Goal: Information Seeking & Learning: Learn about a topic

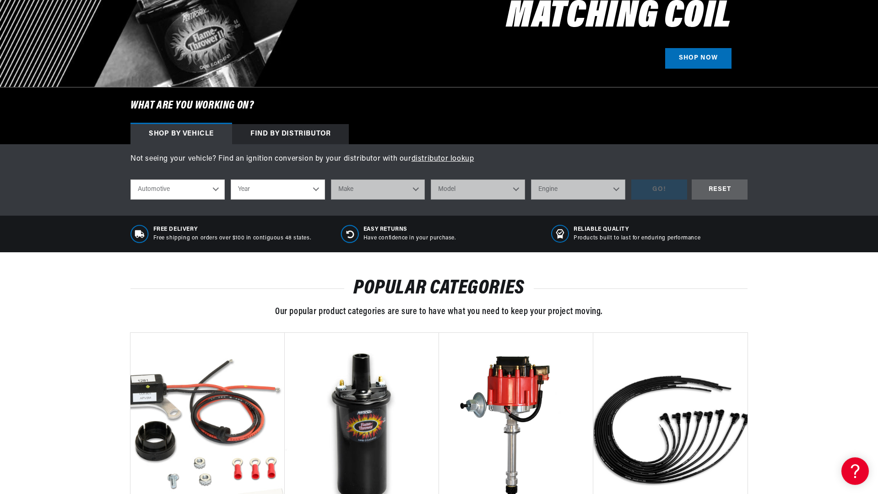
scroll to position [0, 1144]
click at [309, 190] on select "Year 2022 2021 2020 2019 2018 2017 2016 2015 2014 2013 2012 2011 2010 2009 2008…" at bounding box center [278, 189] width 94 height 20
select select "1956"
click at [231, 179] on select "Year 2022 2021 2020 2019 2018 2017 2016 2015 2014 2013 2012 2011 2010 2009 2008…" at bounding box center [278, 189] width 94 height 20
select select "1956"
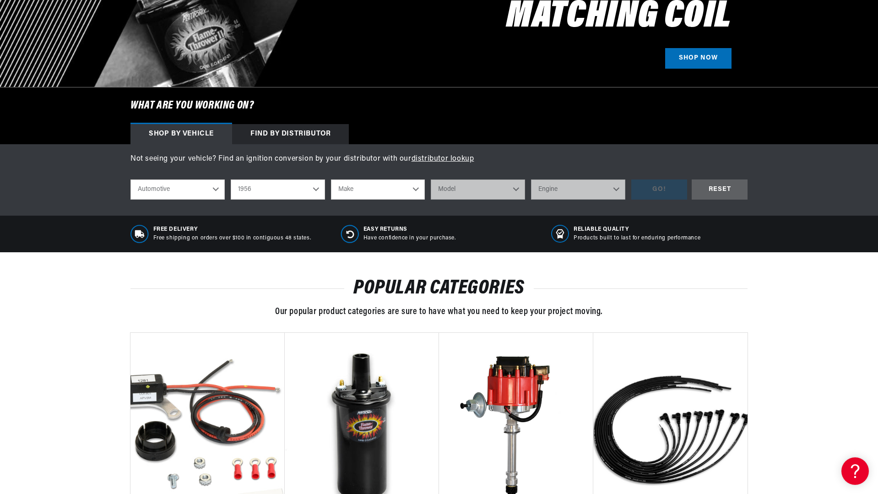
click at [407, 189] on select "Make Alfa Romeo Aston Martin Buick Cadillac Chevrolet Chrysler Dodge Ford GMC H…" at bounding box center [378, 189] width 94 height 20
click at [457, 208] on div "Not seeing your vehicle? Find an ignition conversion by your distributor with o…" at bounding box center [439, 179] width 878 height 71
click at [269, 133] on div "Find by Distributor" at bounding box center [290, 134] width 117 height 20
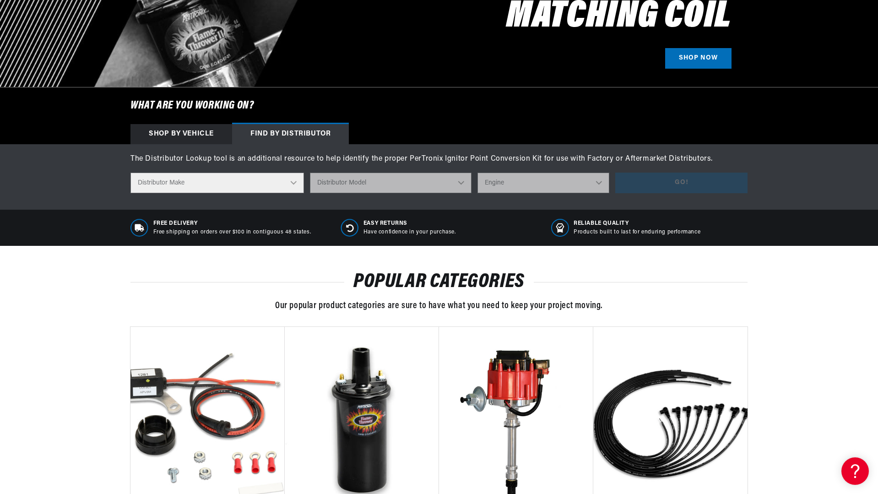
click at [291, 180] on select "Distributor Make Accel Aldon Autolite Bosch Century Chrysler Clark Colt Contine…" at bounding box center [218, 183] width 174 height 21
select select "Autolite"
click at [131, 173] on select "Distributor Make Accel Aldon Autolite Bosch Century Chrysler Clark Colt Contine…" at bounding box center [218, 183] width 174 height 21
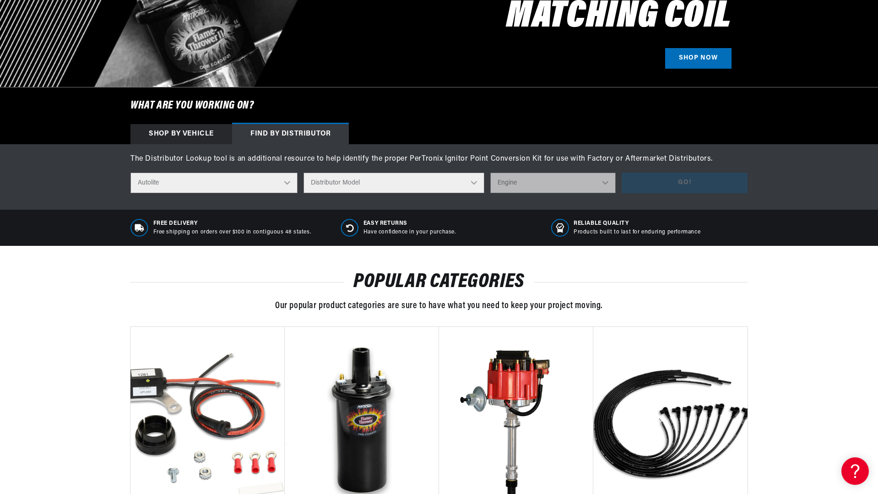
scroll to position [0, 1144]
click at [464, 182] on select "Distributor Model IAD-4005 IAD-4007 IAD-4008A IAD-4016A IAD-4017A IAD-4019A IAD…" at bounding box center [394, 183] width 181 height 21
select select "IBJ-4001D"
click at [309, 173] on select "Distributor Model IAD-4005 IAD-4007 IAD-4008A IAD-4016A IAD-4017A IAD-4019A IAD…" at bounding box center [394, 183] width 181 height 21
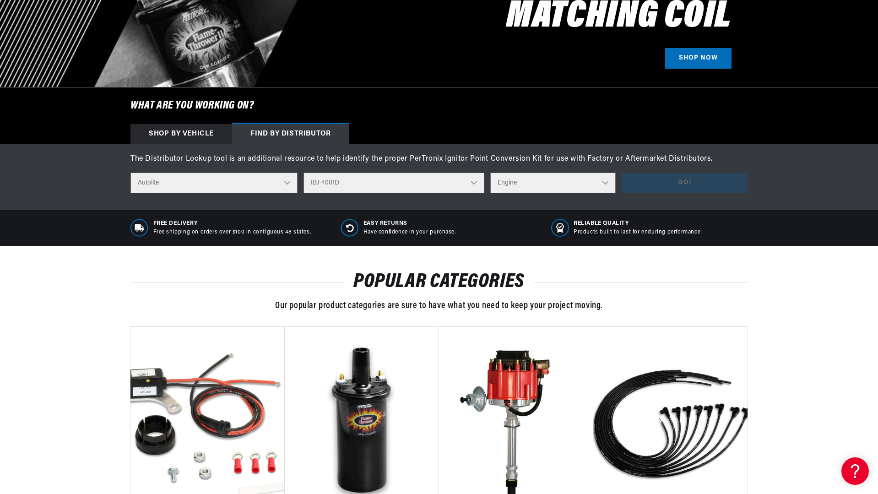
click at [599, 182] on select "Engine 8" at bounding box center [552, 183] width 125 height 21
select select "8"
click at [490, 173] on select "Engine 8" at bounding box center [552, 183] width 125 height 21
click at [660, 181] on button "Go!" at bounding box center [685, 183] width 126 height 21
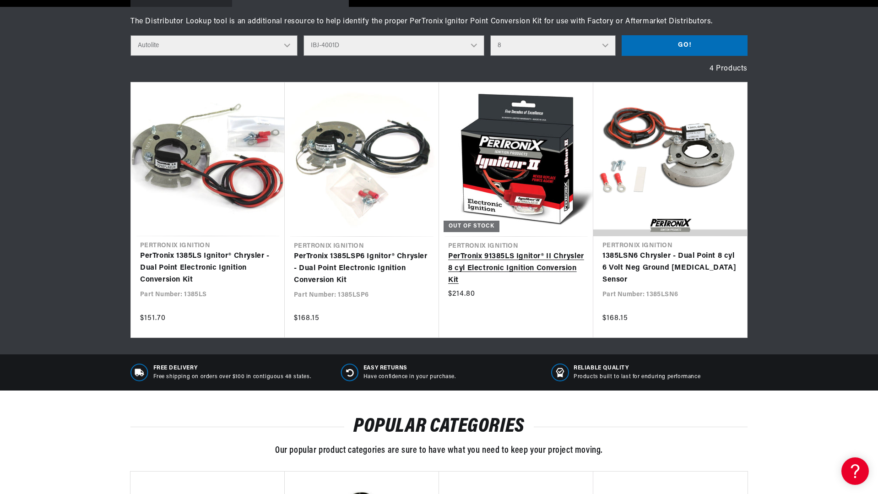
click at [513, 272] on link "PerTronix 91385LS Ignitor® II Chrysler 8 cyl Electronic Ignition Conversion Kit" at bounding box center [516, 268] width 136 height 35
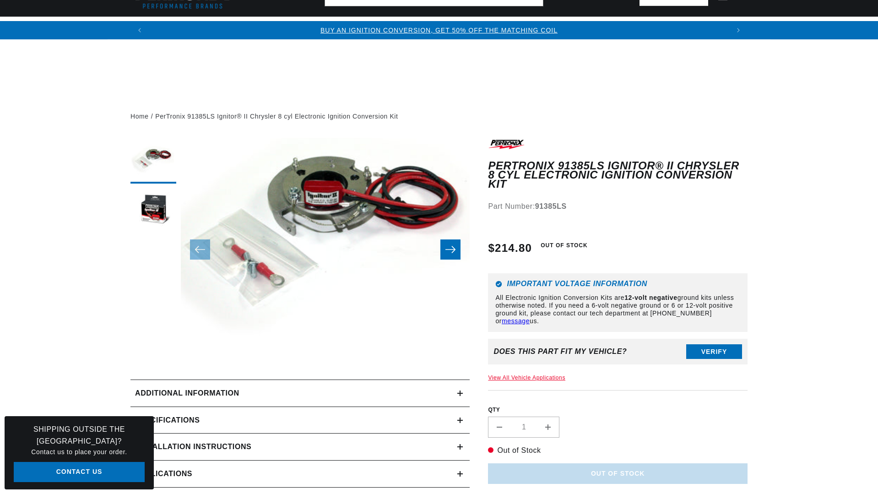
scroll to position [229, 0]
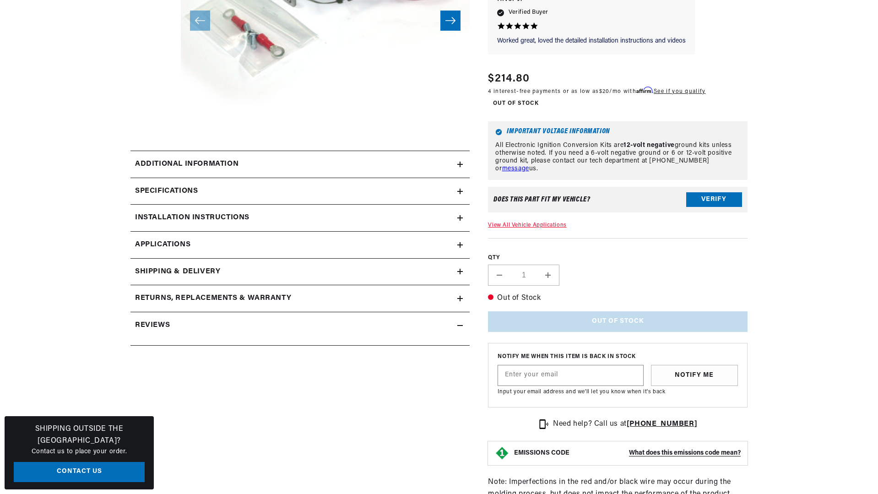
click at [459, 192] on icon at bounding box center [459, 191] width 5 height 5
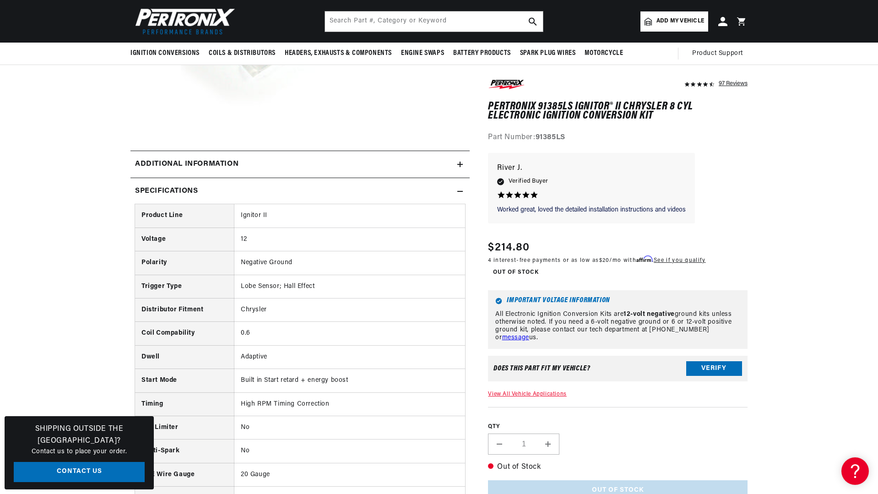
click at [456, 193] on div "Specifications" at bounding box center [294, 191] width 327 height 12
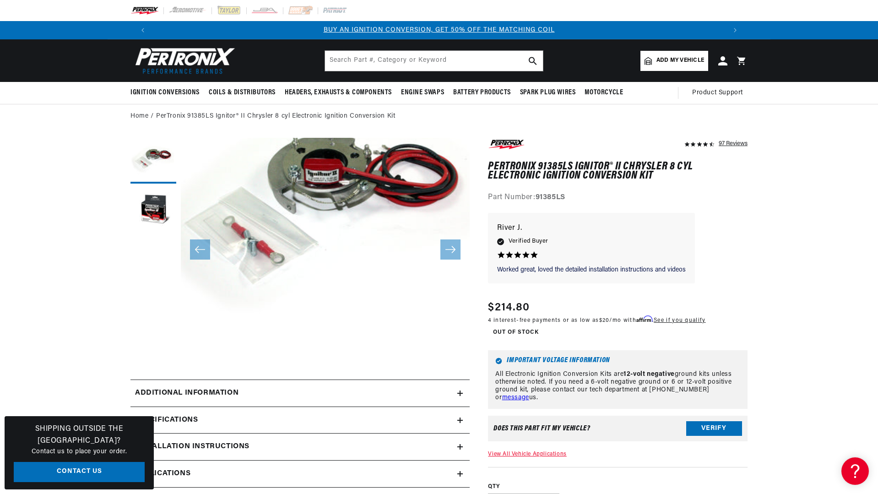
scroll to position [0, 0]
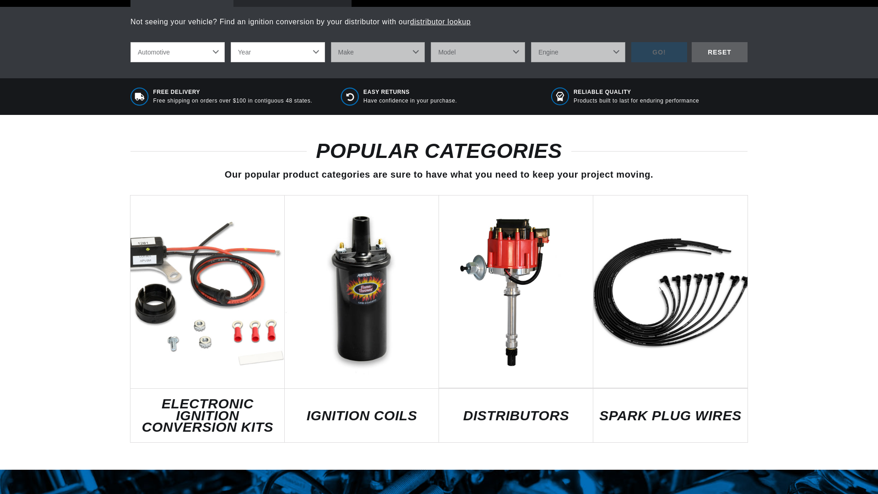
scroll to position [366, 0]
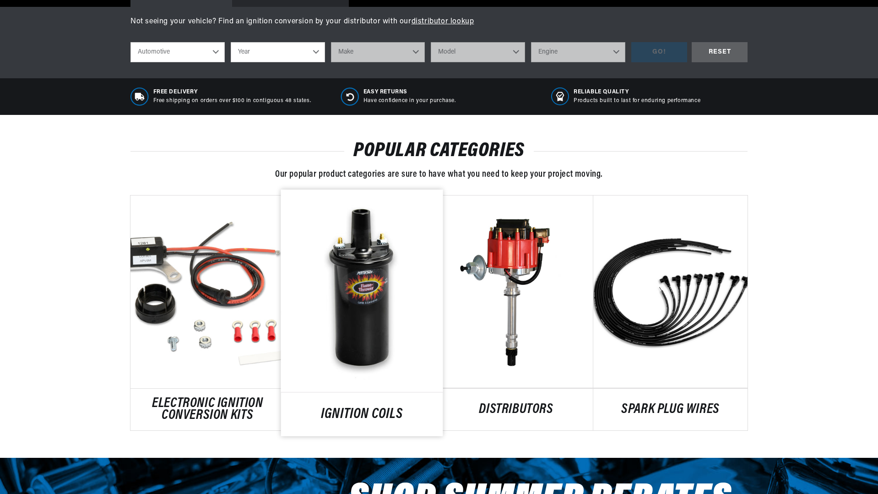
click at [356, 408] on link "IGNITION COILS" at bounding box center [362, 414] width 162 height 12
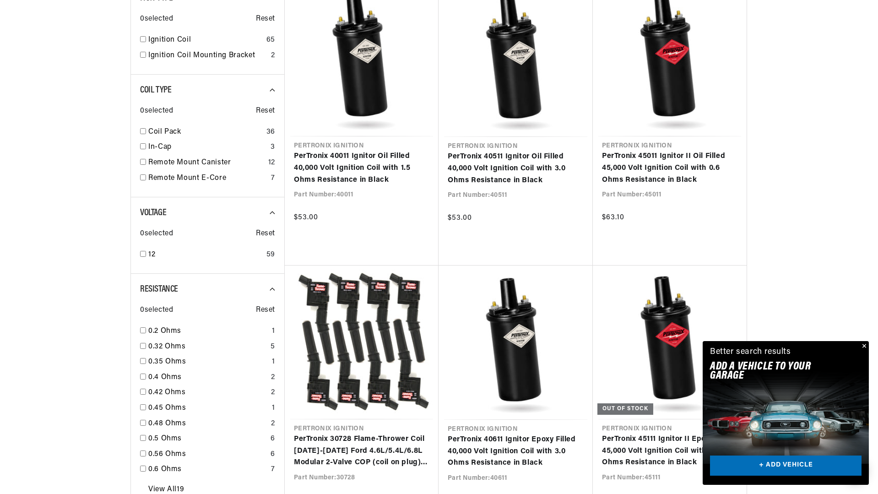
scroll to position [0, 572]
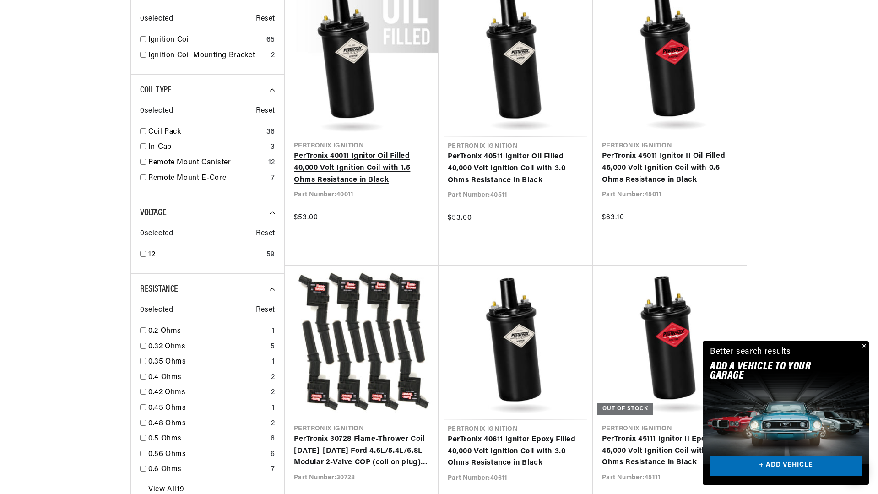
click at [357, 165] on link "PerTronix 40011 Ignitor Oil Filled 40,000 Volt Ignition Coil with 1.5 Ohms Resi…" at bounding box center [362, 168] width 136 height 35
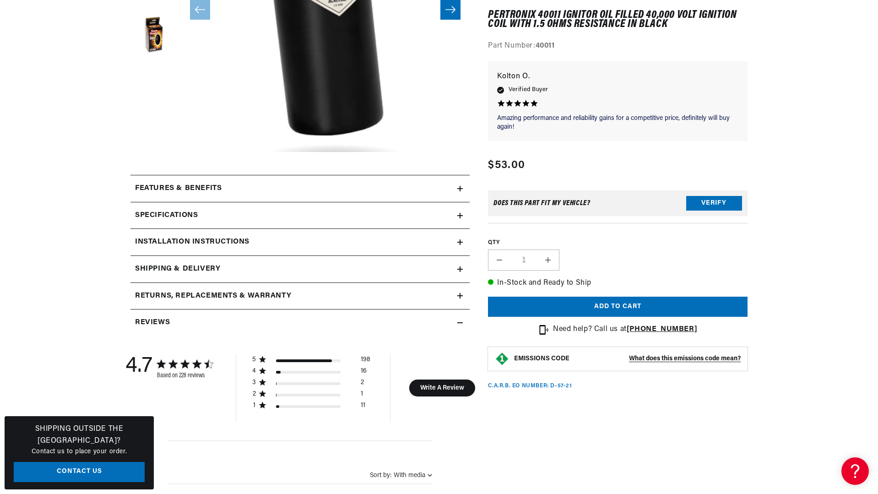
scroll to position [366, 0]
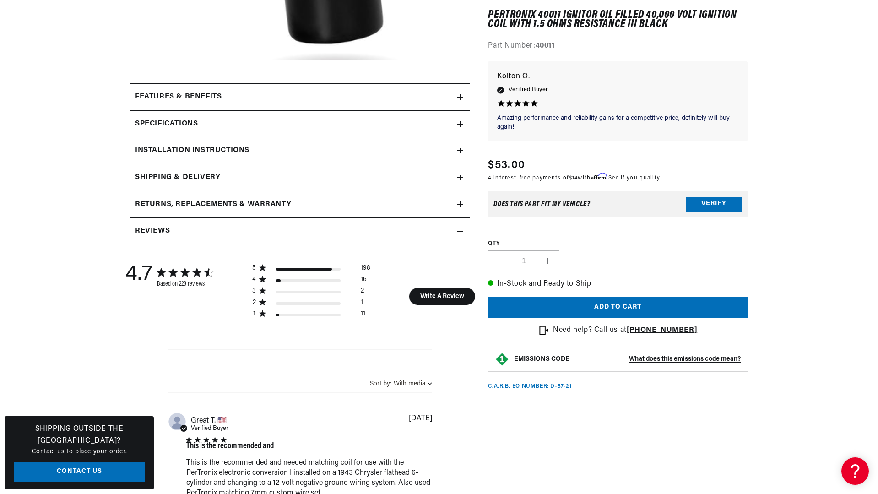
click at [459, 95] on icon at bounding box center [459, 96] width 5 height 5
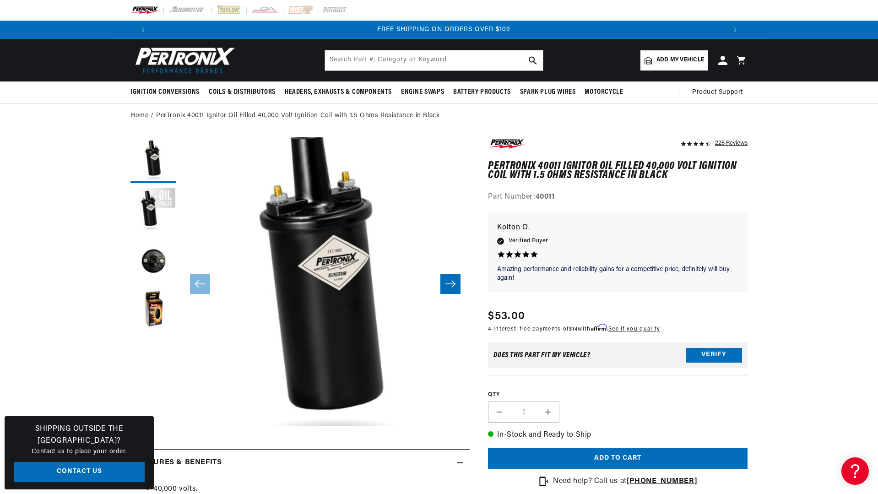
scroll to position [0, 0]
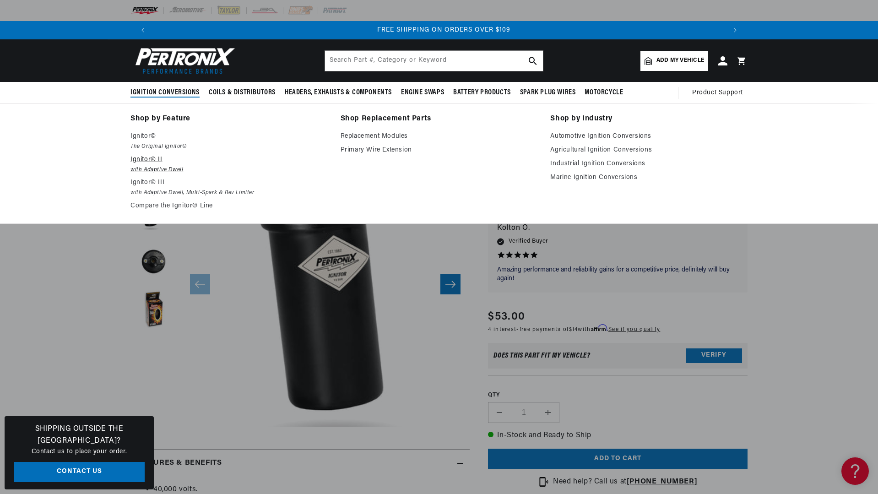
click at [148, 157] on p "Ignitor© II" at bounding box center [229, 159] width 197 height 11
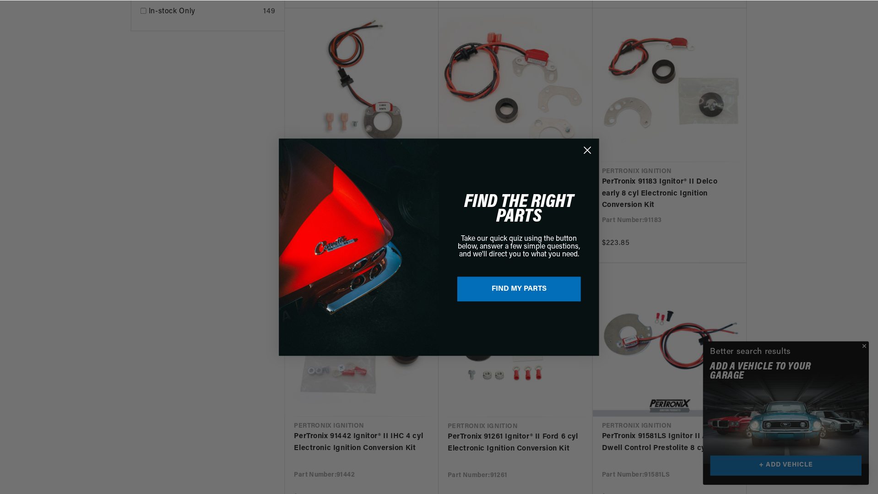
scroll to position [0, 572]
click at [586, 148] on icon "Close dialog" at bounding box center [588, 150] width 6 height 6
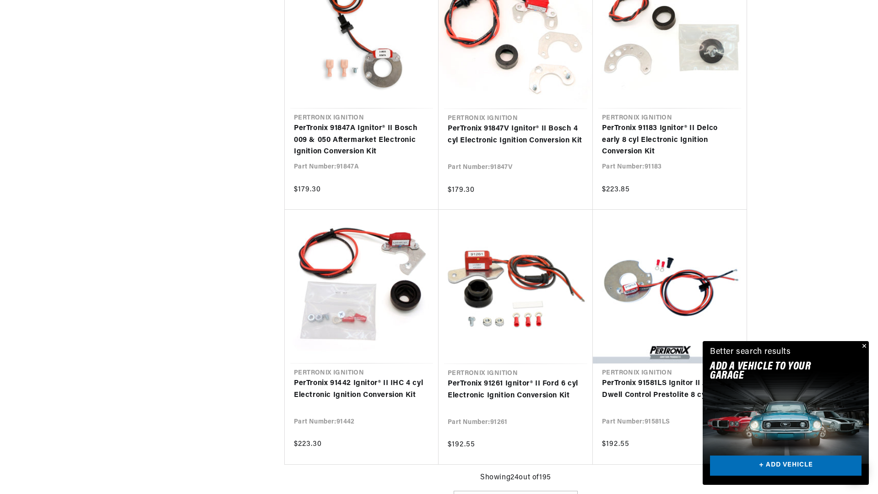
scroll to position [916, 0]
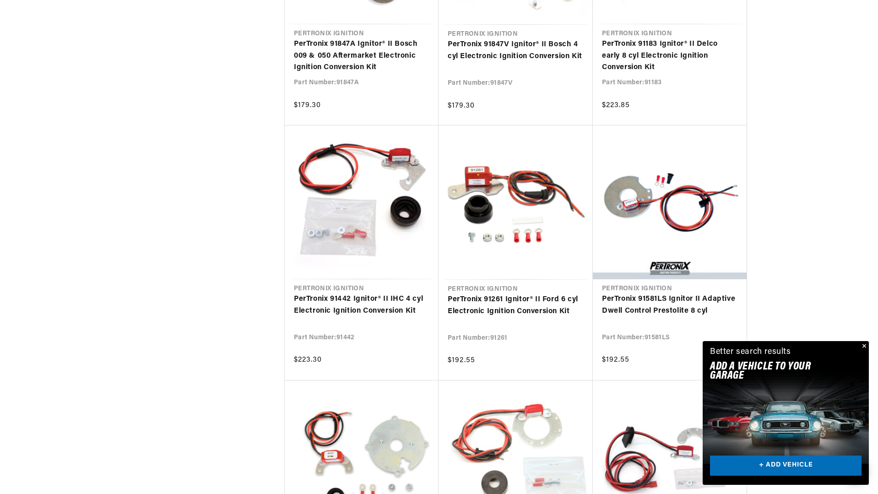
click at [864, 348] on button "Close" at bounding box center [863, 346] width 11 height 11
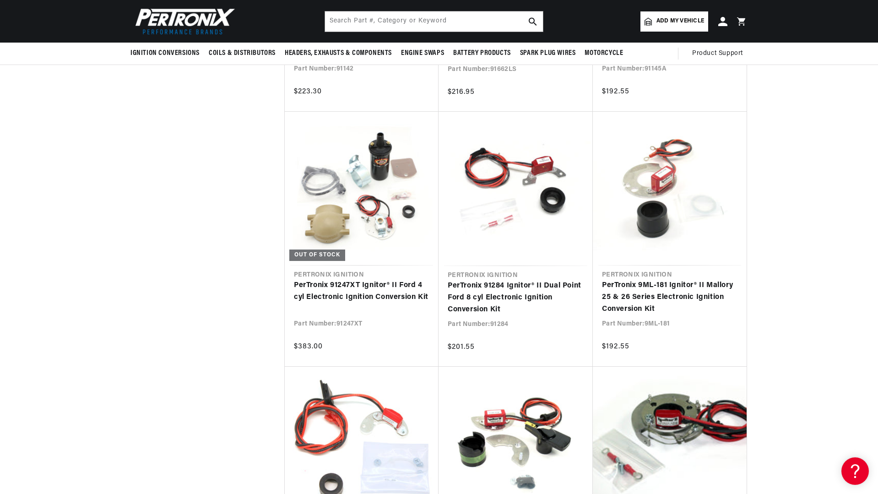
scroll to position [0, 0]
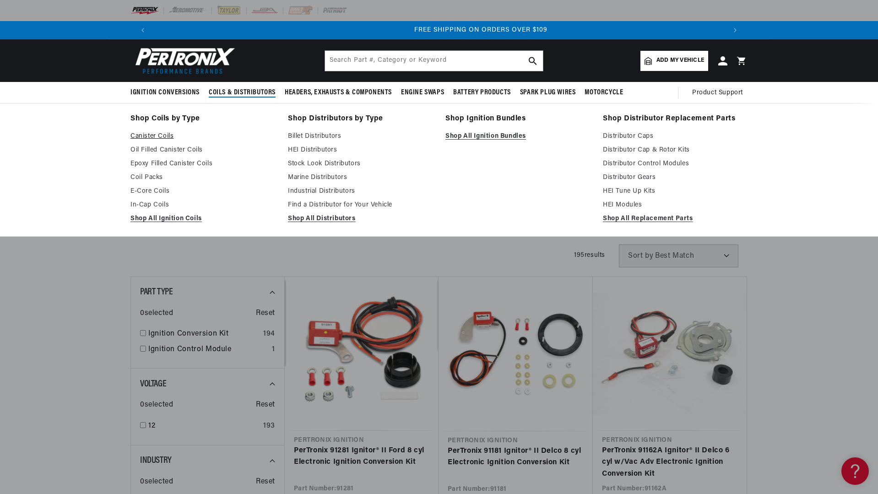
scroll to position [0, 1144]
click at [157, 134] on link "Canister Coils" at bounding box center [203, 136] width 145 height 11
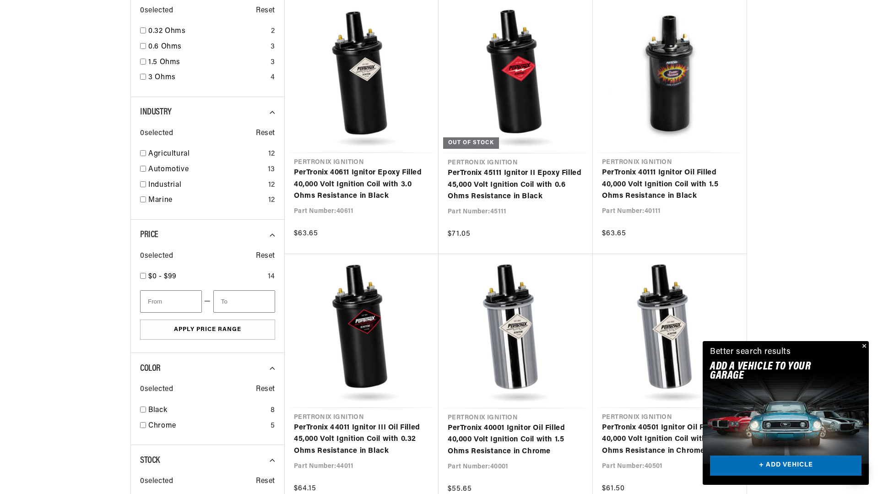
scroll to position [687, 0]
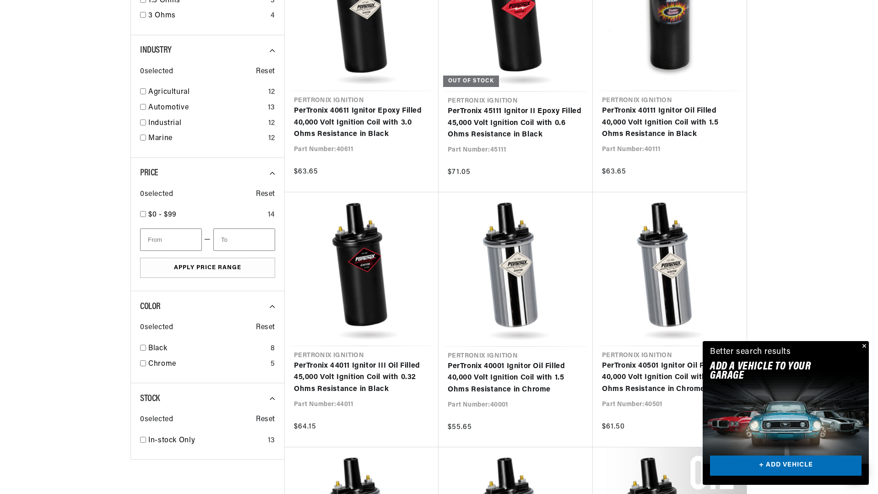
click at [862, 344] on button "Close" at bounding box center [863, 346] width 11 height 11
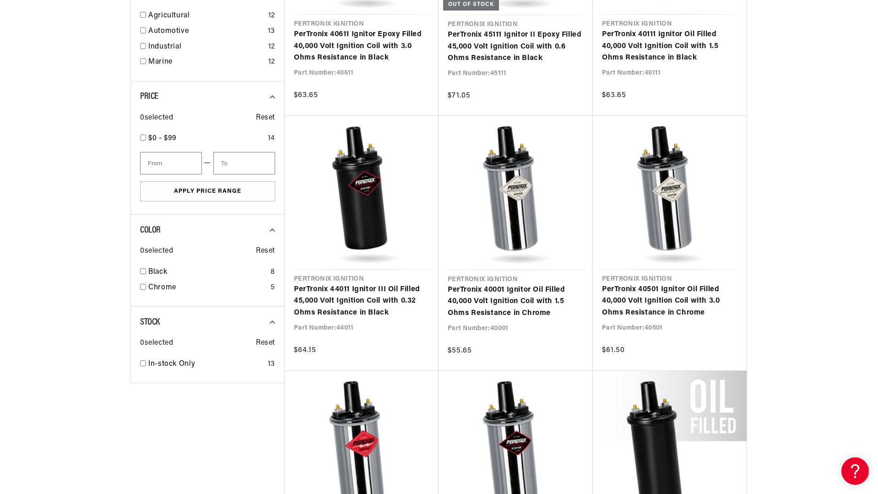
scroll to position [778, 0]
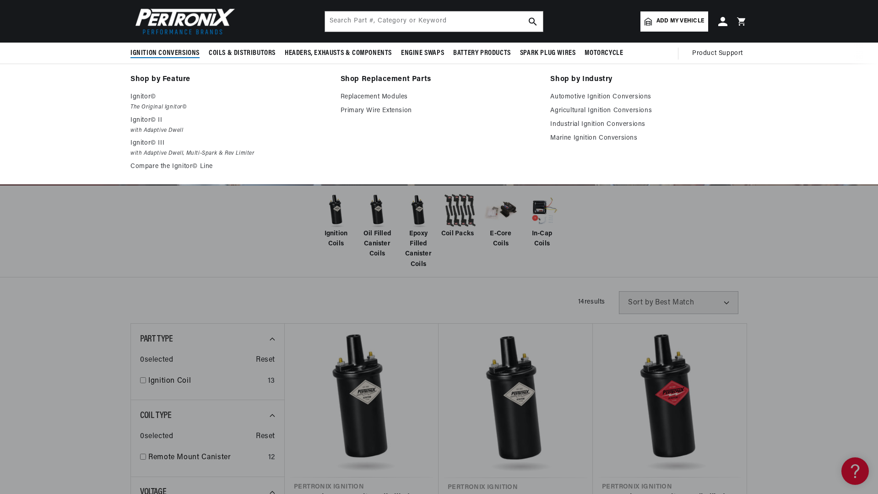
scroll to position [0, 572]
click at [160, 76] on link "Shop by Feature" at bounding box center [229, 79] width 197 height 13
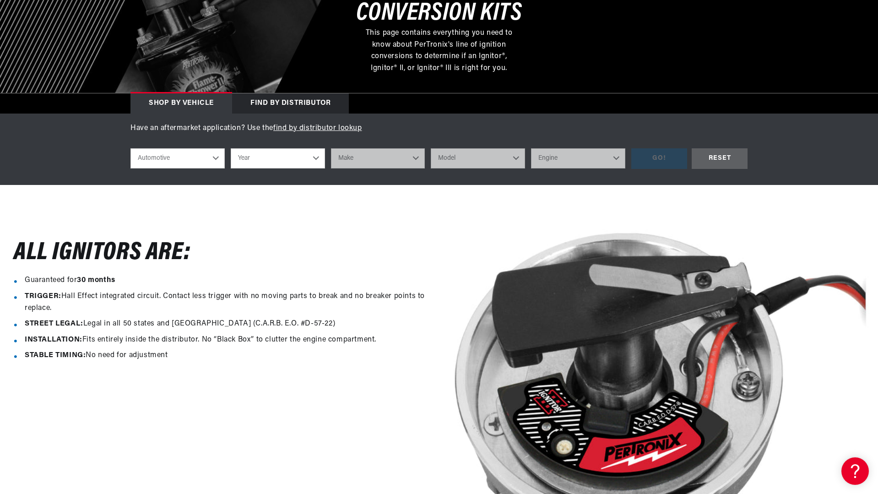
click at [322, 95] on div "Find by Distributor" at bounding box center [290, 103] width 117 height 20
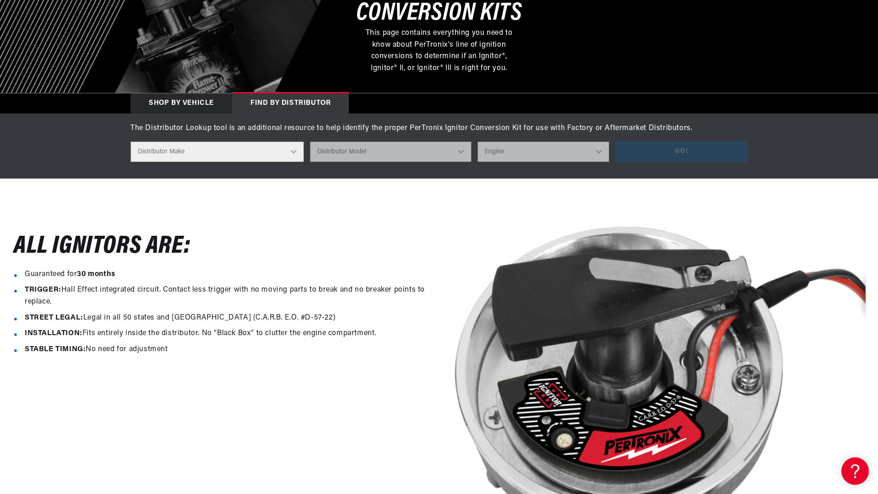
click at [291, 154] on select "Distributor Make Accel [PERSON_NAME] Autolite Bosch Century Chrysler Clark Colt…" at bounding box center [218, 151] width 174 height 21
select select "Autolite"
click at [131, 141] on select "Distributor Make Accel [PERSON_NAME] Autolite Bosch Century Chrysler Clark Colt…" at bounding box center [218, 151] width 174 height 21
click at [468, 152] on select "Distributor Model IAD-4005 IAD-4007 IAD-4008A IAD-4016A IAD-4017A IAD-4019A IAD…" at bounding box center [394, 151] width 181 height 21
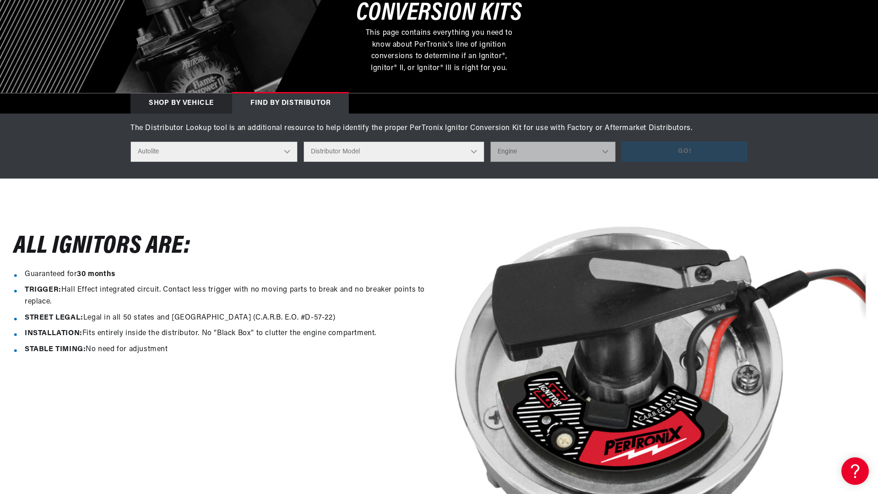
select select "IBJ-4001D"
click at [309, 141] on select "Distributor Model IAD-4005 IAD-4007 IAD-4008A IAD-4016A IAD-4017A IAD-4019A IAD…" at bounding box center [394, 151] width 181 height 21
click at [594, 153] on select "Engine 8" at bounding box center [552, 151] width 125 height 21
select select "8"
click at [490, 141] on select "Engine 8" at bounding box center [552, 151] width 125 height 21
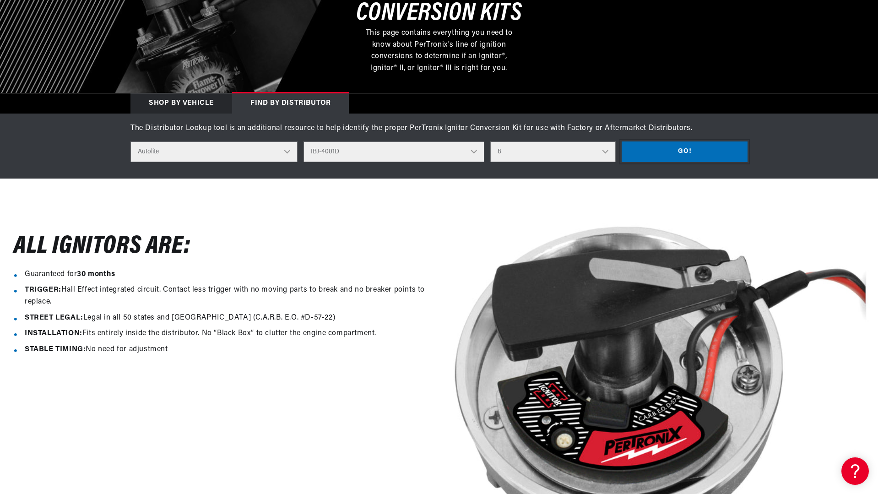
click at [669, 147] on button "Go!" at bounding box center [685, 151] width 126 height 21
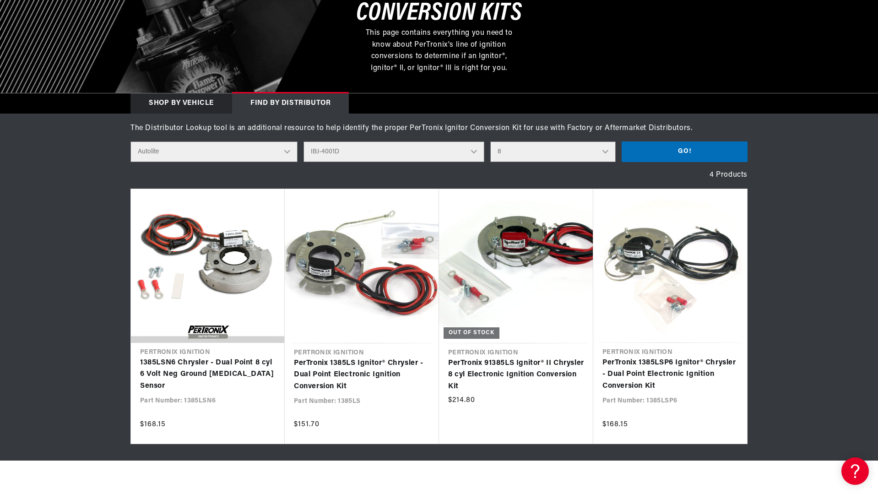
click at [467, 155] on select "Distributor Model IAD-4005 IAD-4007 IAD-4008A IAD-4016A IAD-4017A IAD-4019A IAD…" at bounding box center [394, 151] width 181 height 21
select select "IBJ-4302B"
click at [309, 141] on select "Distributor Model IAD-4005 IAD-4007 IAD-4008A IAD-4016A IAD-4017A IAD-4019A IAD…" at bounding box center [394, 151] width 181 height 21
click at [600, 152] on select "Engine 8" at bounding box center [552, 151] width 125 height 21
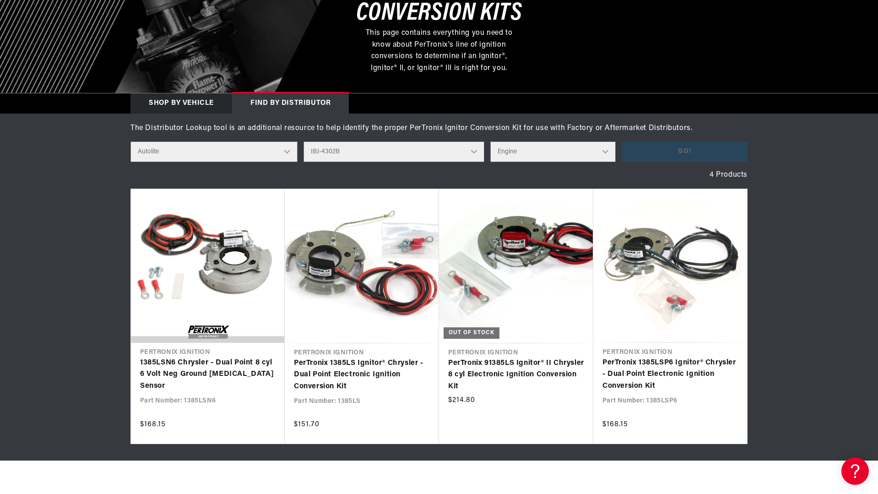
select select "8"
click at [490, 141] on select "Engine 8" at bounding box center [552, 151] width 125 height 21
click at [663, 157] on button "Go!" at bounding box center [685, 151] width 126 height 21
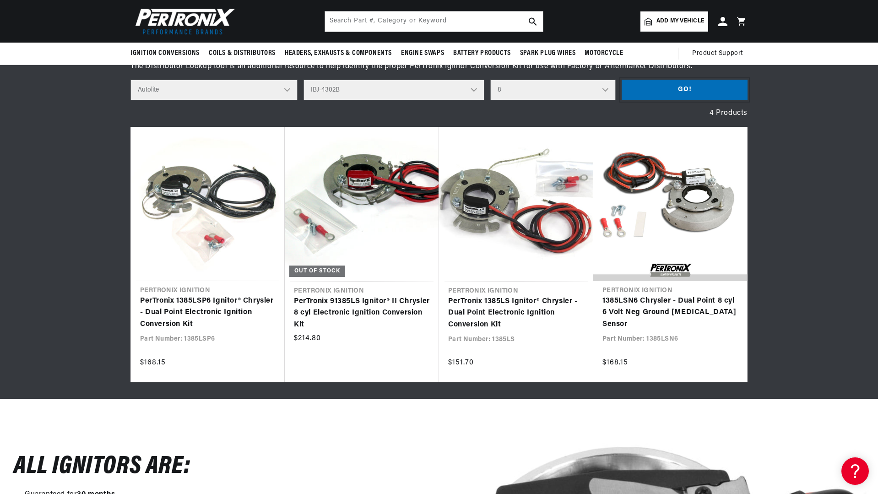
scroll to position [229, 0]
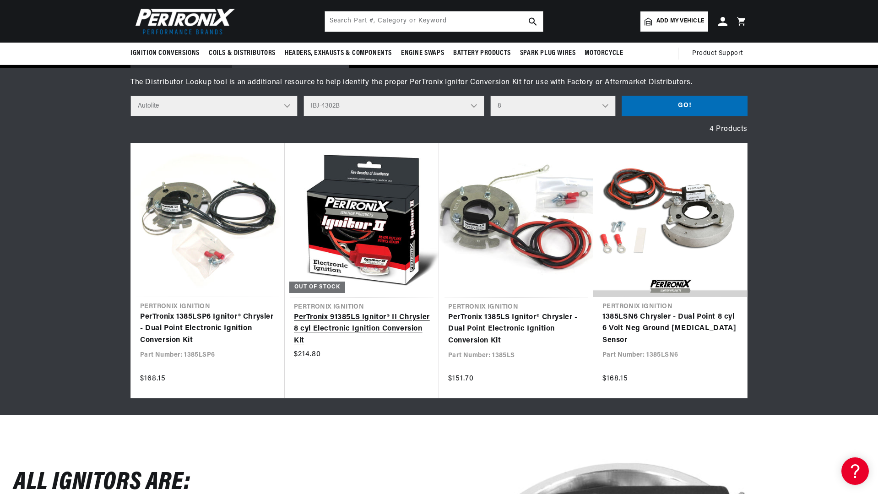
click at [396, 312] on link "PerTronix 91385LS Ignitor® II Chrysler 8 cyl Electronic Ignition Conversion Kit" at bounding box center [362, 329] width 136 height 35
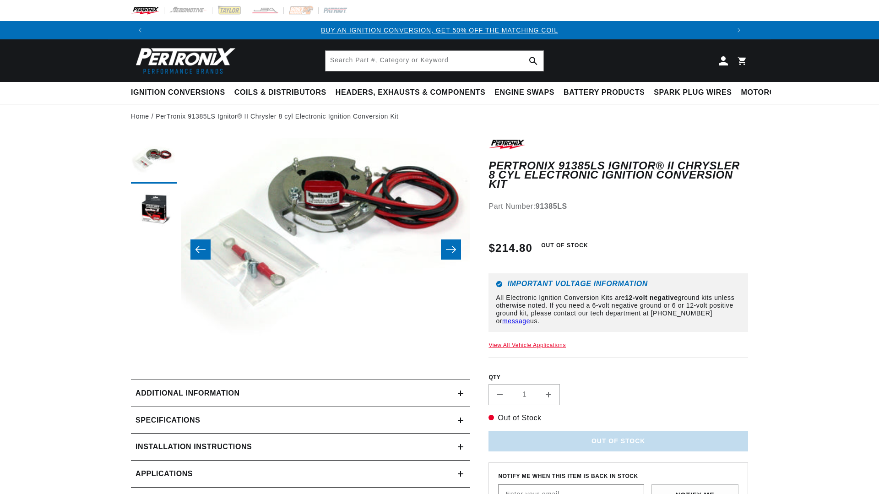
click at [152, 347] on button "Open media 1 in modal" at bounding box center [152, 347] width 0 height 0
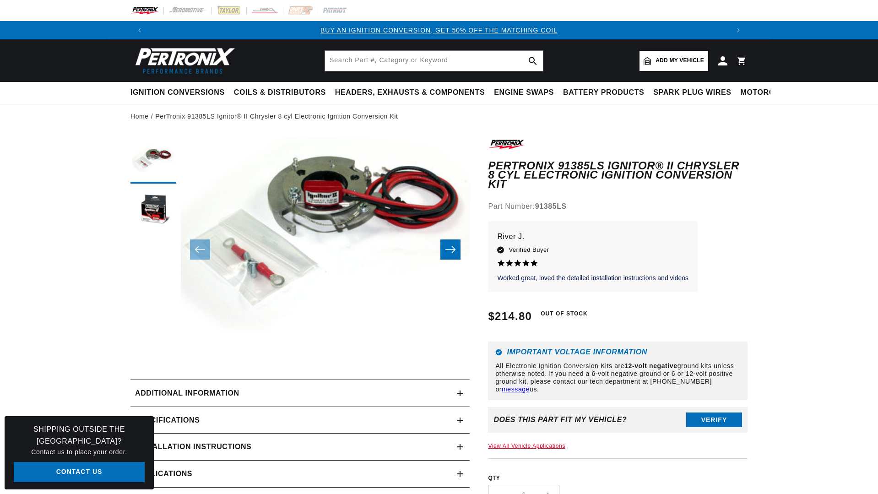
click at [152, 347] on button "Open media 1 in modal" at bounding box center [152, 347] width 0 height 0
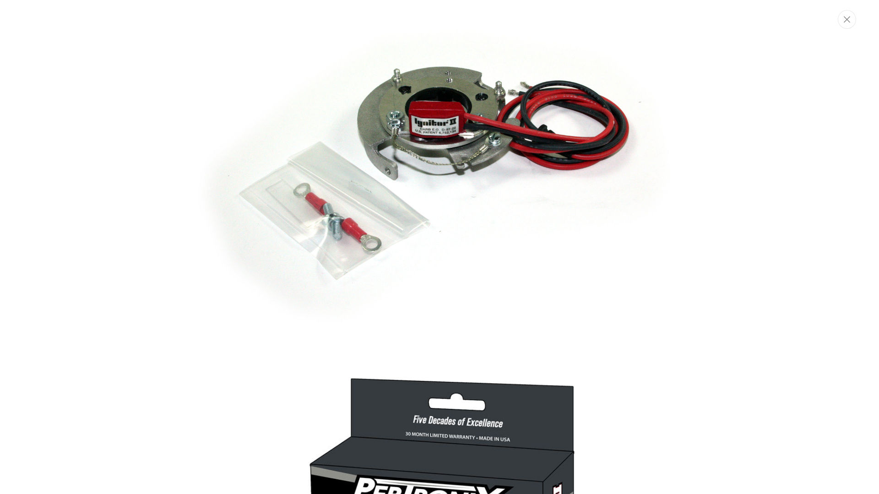
scroll to position [0, 572]
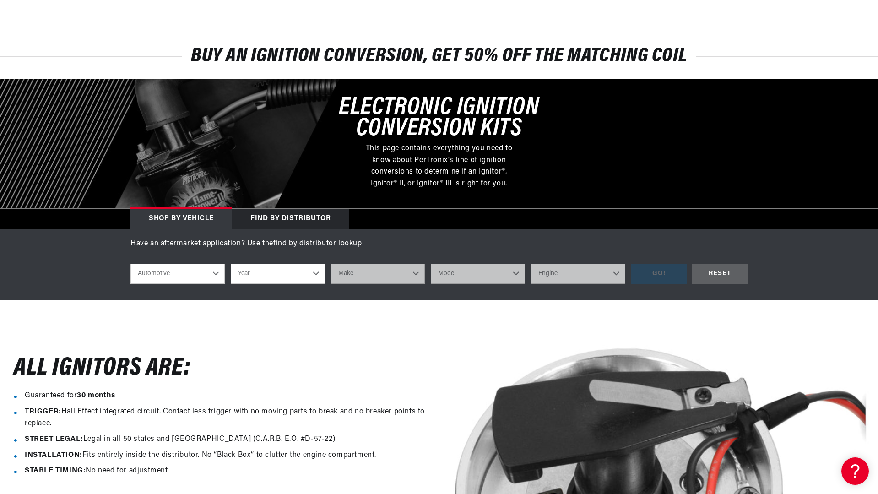
scroll to position [92, 0]
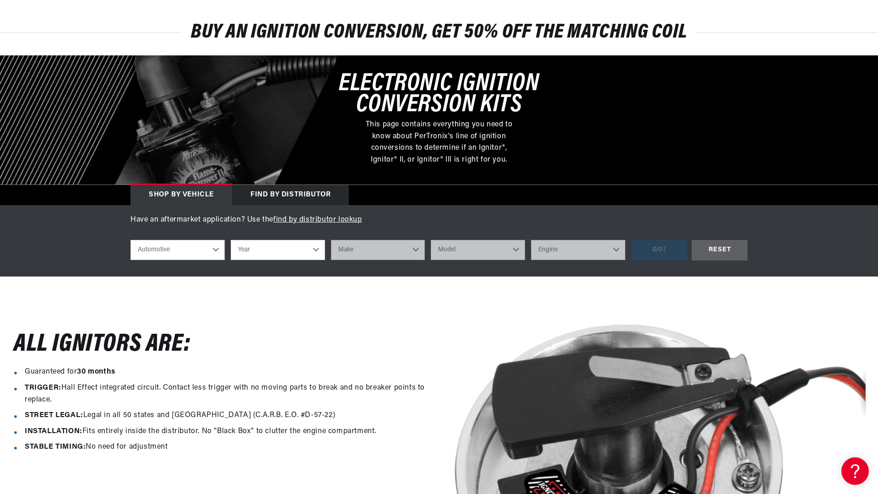
click at [299, 193] on div "Find by Distributor" at bounding box center [290, 195] width 117 height 20
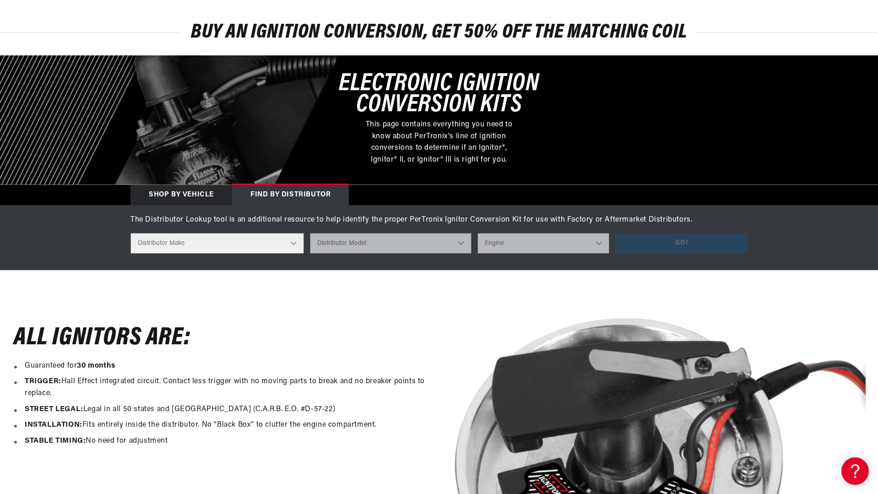
scroll to position [0, 1144]
click at [292, 243] on select "Distributor Make Accel Aldon Autolite Bosch Century Chrysler Clark Colt Contine…" at bounding box center [218, 243] width 174 height 21
click at [95, 224] on div "Have an aftermarket application? Use the find by distributor lookup shop by veh…" at bounding box center [439, 237] width 878 height 65
click at [173, 186] on div "Shop by vehicle" at bounding box center [182, 195] width 102 height 20
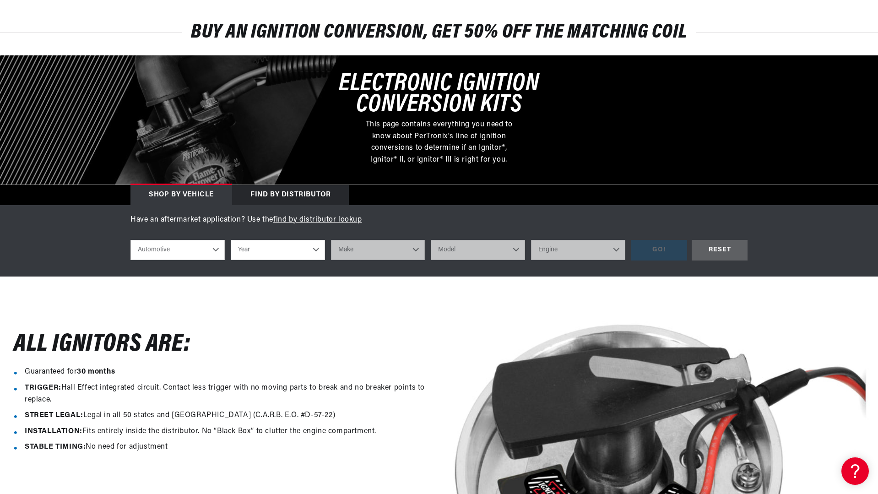
click at [213, 252] on select "Automotive Agricultural Industrial Marine Motorcycle" at bounding box center [178, 250] width 94 height 20
click at [218, 255] on select "Automotive Agricultural Industrial Marine Motorcycle" at bounding box center [178, 250] width 94 height 20
click at [292, 253] on select "Year 2022 2021 2020 2019 2018 2017 2016 2015 2014 2013 2012 2011 2010 2009 2008…" at bounding box center [278, 250] width 94 height 20
select select "1956"
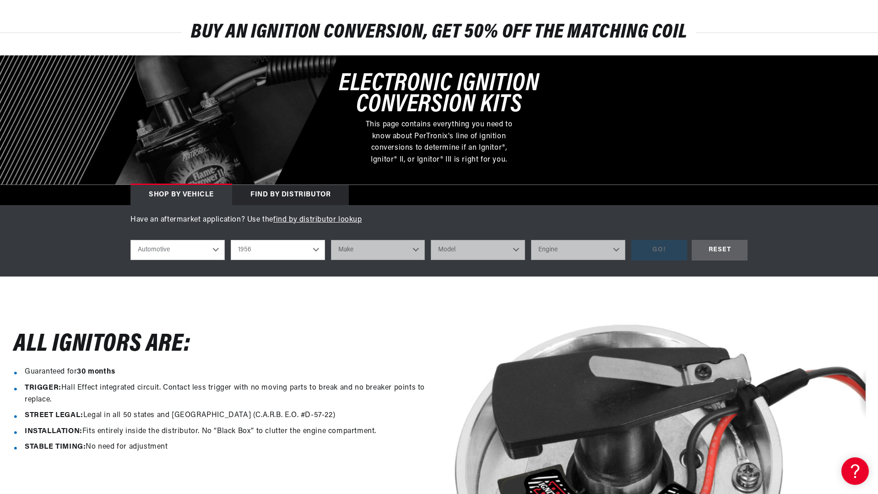
click at [231, 240] on select "Year 2022 2021 2020 2019 2018 2017 2016 2015 2014 2013 2012 2011 2010 2009 2008…" at bounding box center [278, 250] width 94 height 20
select select "1956"
click at [402, 253] on select "Make Alfa Romeo Aston Martin Buick Cadillac Chevrolet Chrysler Dodge Ford GMC H…" at bounding box center [378, 250] width 94 height 20
click at [308, 267] on div "Have an aftermarket application? Use the find by distributor lookup shop by veh…" at bounding box center [439, 240] width 878 height 71
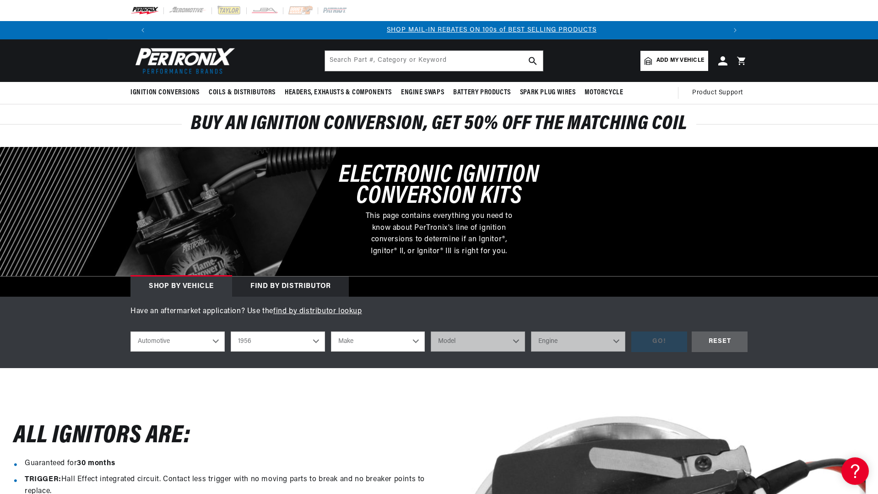
scroll to position [0, 572]
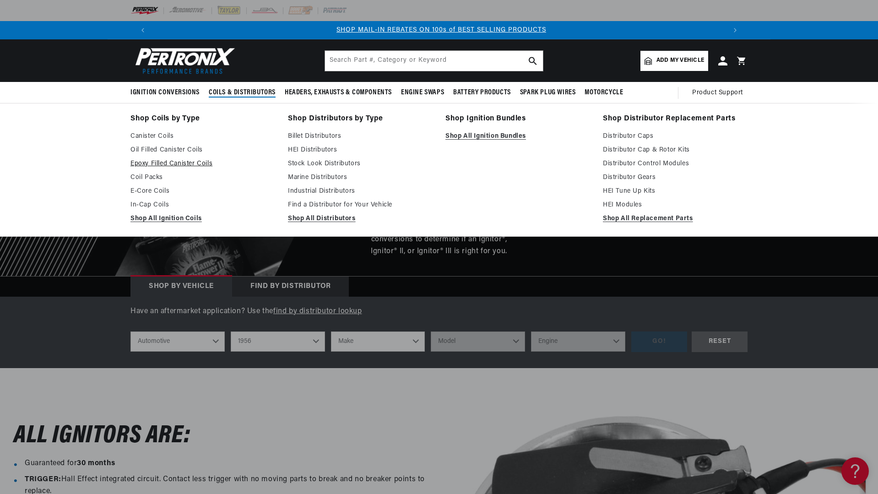
click at [169, 163] on link "Epoxy Filled Canister Coils" at bounding box center [203, 163] width 145 height 11
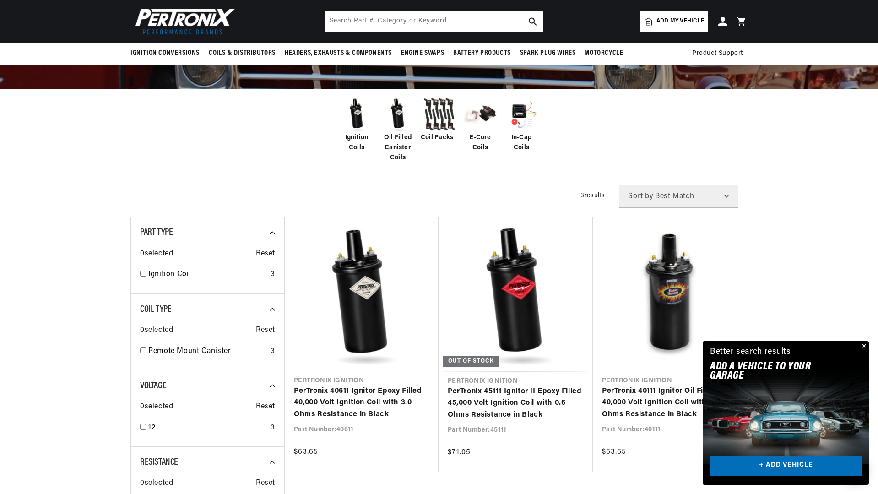
scroll to position [92, 0]
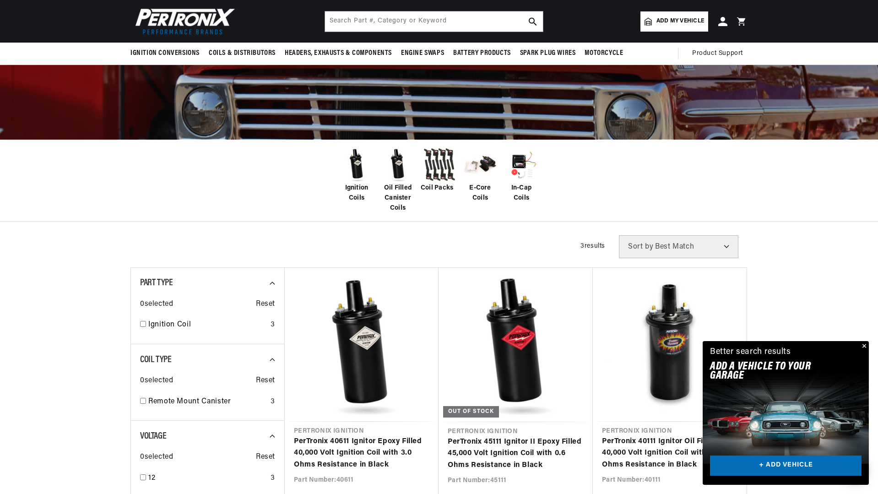
click at [398, 184] on span "Oil Filled Canister Coils" at bounding box center [398, 198] width 37 height 31
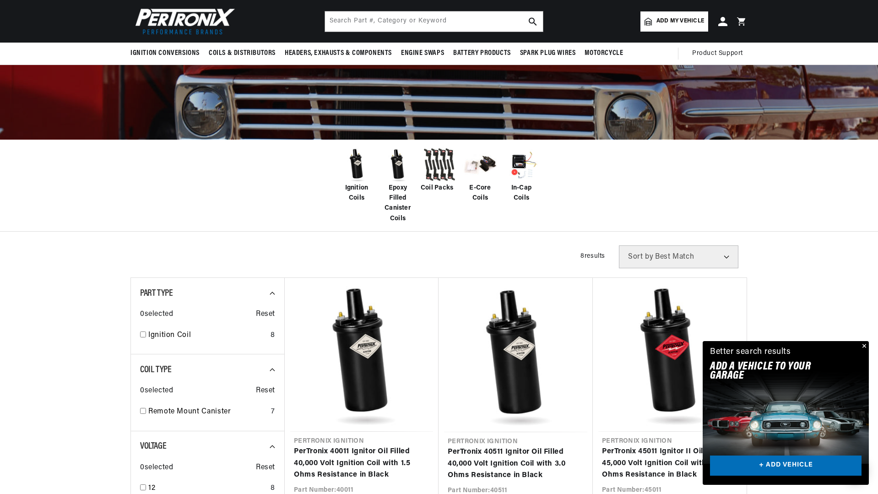
scroll to position [0, 572]
click at [865, 344] on button "Close" at bounding box center [863, 346] width 11 height 11
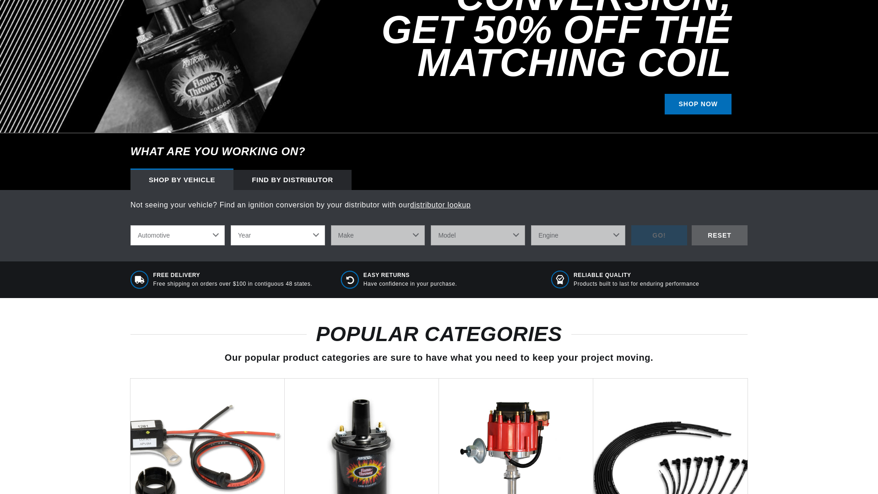
scroll to position [183, 0]
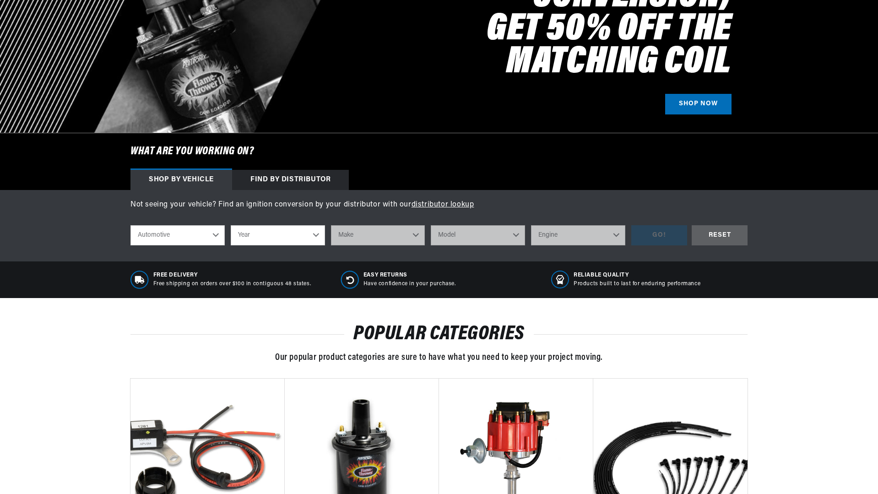
click at [288, 181] on div "Find by Distributor" at bounding box center [290, 180] width 117 height 20
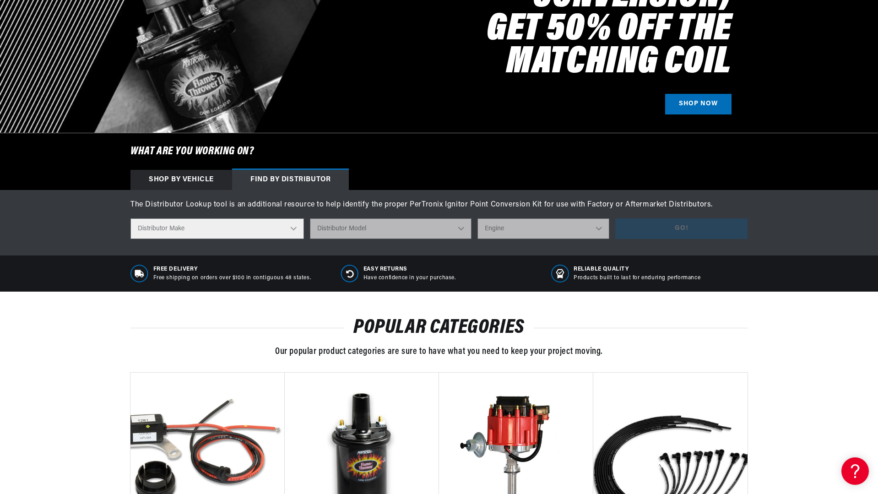
scroll to position [0, 0]
click at [287, 234] on select "Distributor Make Accel Aldon Autolite Bosch Century Chrysler Clark Colt Contine…" at bounding box center [218, 228] width 174 height 21
select select "Autolite"
click at [131, 218] on select "Distributor Make Accel Aldon Autolite Bosch Century Chrysler Clark Colt Contine…" at bounding box center [218, 228] width 174 height 21
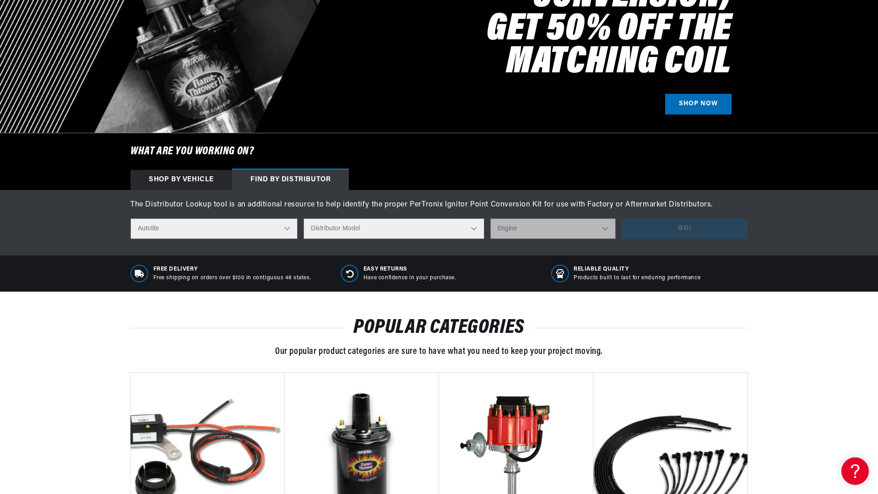
click at [459, 228] on select "Distributor Model IAD-4005 IAD-4007 IAD-4008A IAD-4016A IAD-4017A IAD-4019A IAD…" at bounding box center [394, 228] width 181 height 21
select select "IBJ-4001D"
click at [309, 218] on select "Distributor Model IAD-4005 IAD-4007 IAD-4008A IAD-4016A IAD-4017A IAD-4019A IAD…" at bounding box center [394, 228] width 181 height 21
click at [597, 228] on select "Engine 8" at bounding box center [552, 228] width 125 height 21
select select "8"
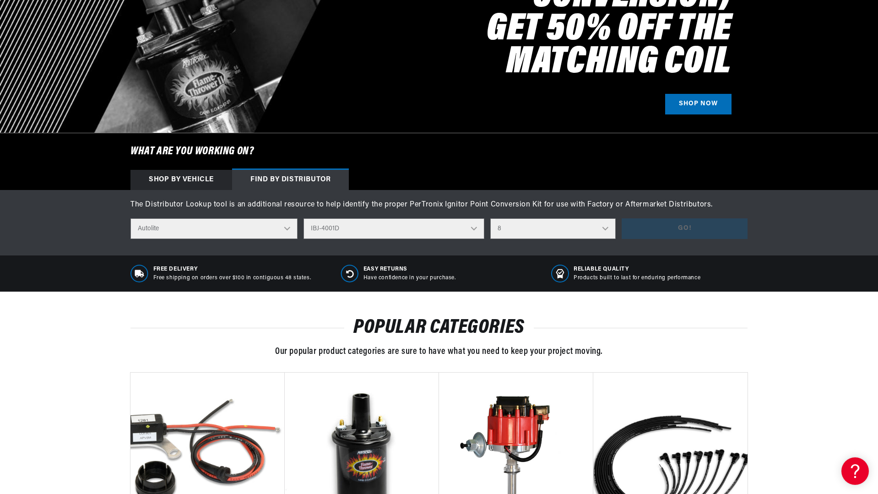
click at [490, 218] on select "Engine 8" at bounding box center [552, 228] width 125 height 21
click at [645, 226] on button "Go!" at bounding box center [685, 228] width 126 height 21
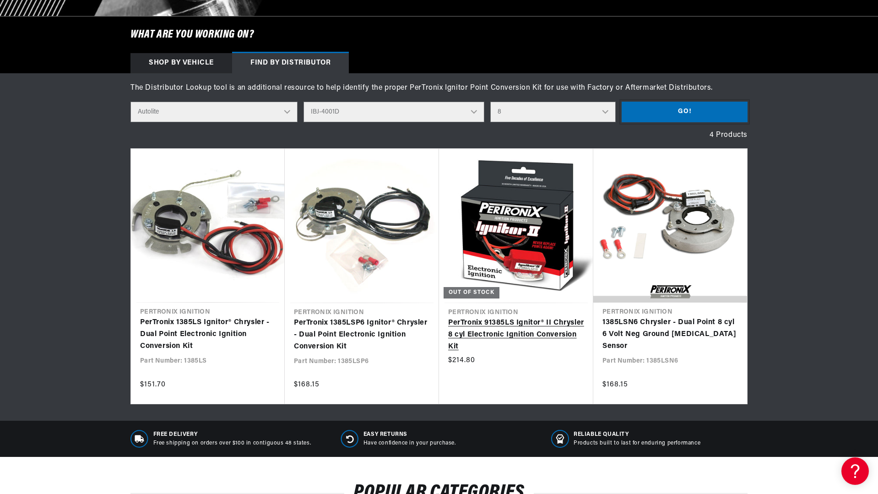
scroll to position [321, 0]
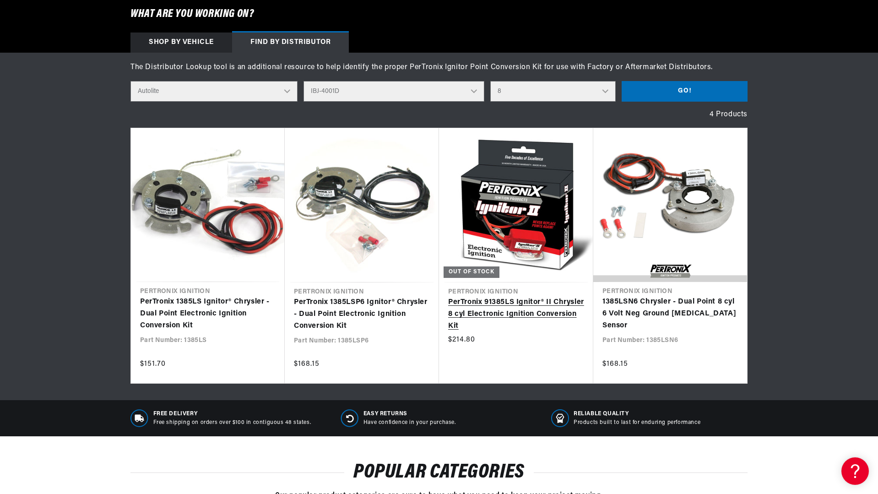
click at [511, 297] on link "PerTronix 91385LS Ignitor® II Chrysler 8 cyl Electronic Ignition Conversion Kit" at bounding box center [516, 314] width 136 height 35
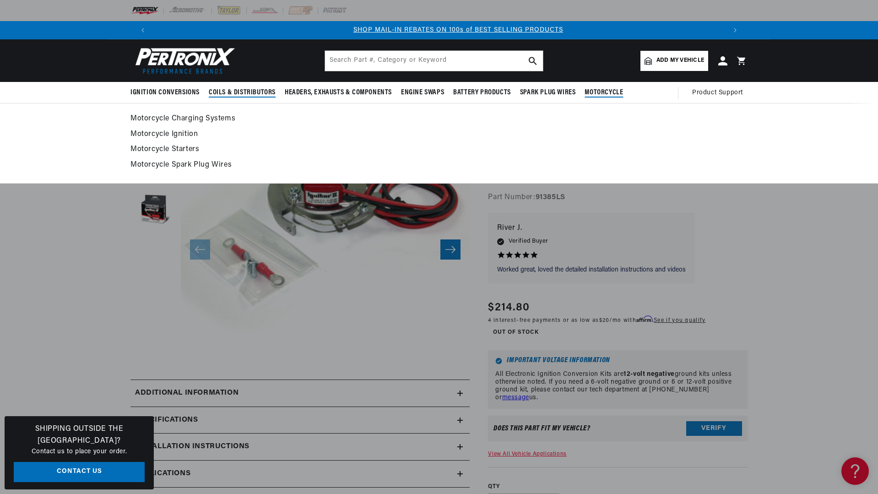
scroll to position [0, 572]
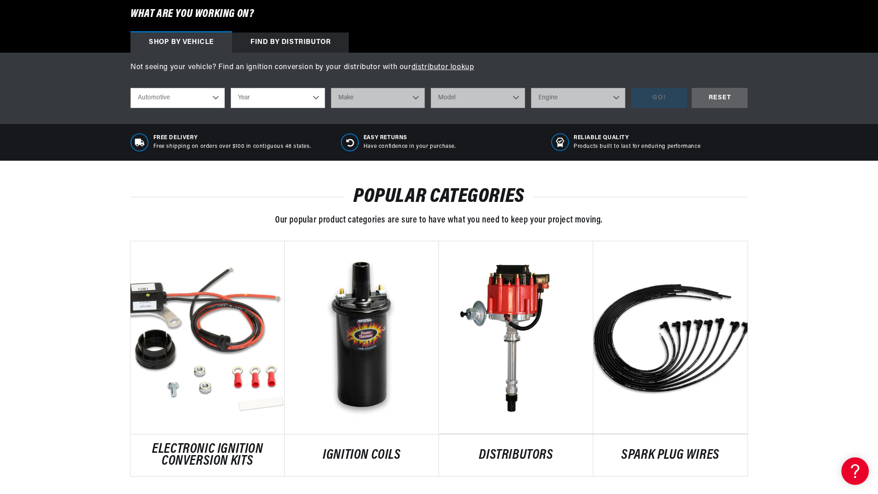
scroll to position [0, 1144]
click at [303, 41] on div "Find by Distributor" at bounding box center [290, 43] width 117 height 20
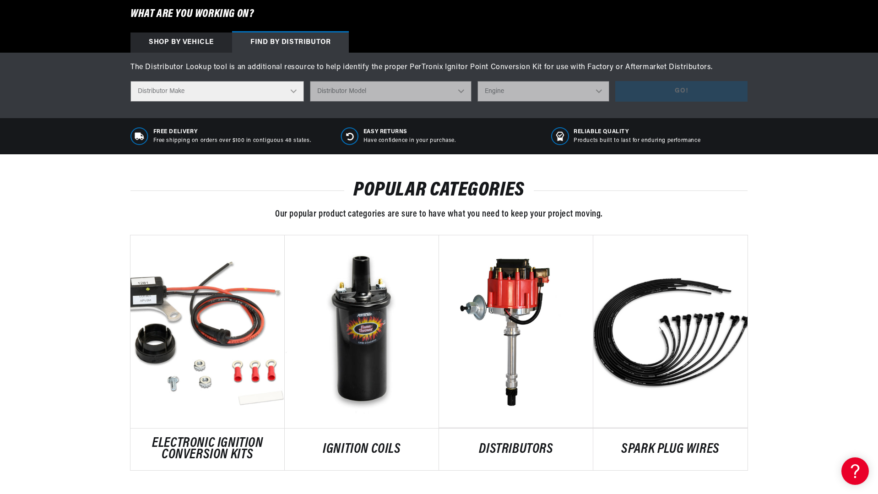
click at [299, 91] on select "Distributor Make Accel Aldon Autolite Bosch Century Chrysler Clark Colt Contine…" at bounding box center [218, 91] width 174 height 21
select select "Autolite"
click at [131, 81] on select "Distributor Make Accel Aldon Autolite Bosch Century Chrysler Clark Colt Contine…" at bounding box center [218, 91] width 174 height 21
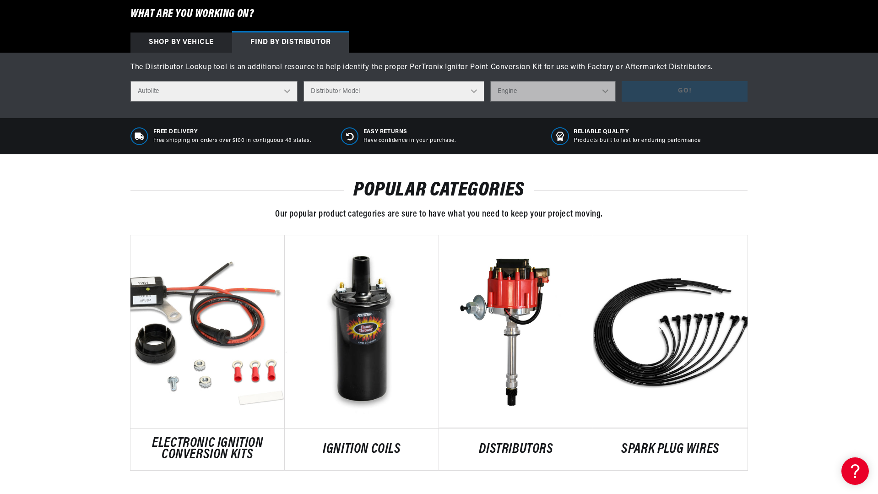
click at [355, 92] on select "Distributor Model IAD-4005 IAD-4007 IAD-4008A IAD-4016A IAD-4017A IAD-4019A IAD…" at bounding box center [394, 91] width 181 height 21
select select "IBJ-4001D"
click at [309, 81] on select "Distributor Model IAD-4005 IAD-4007 IAD-4008A IAD-4016A IAD-4017A IAD-4019A IAD…" at bounding box center [394, 91] width 181 height 21
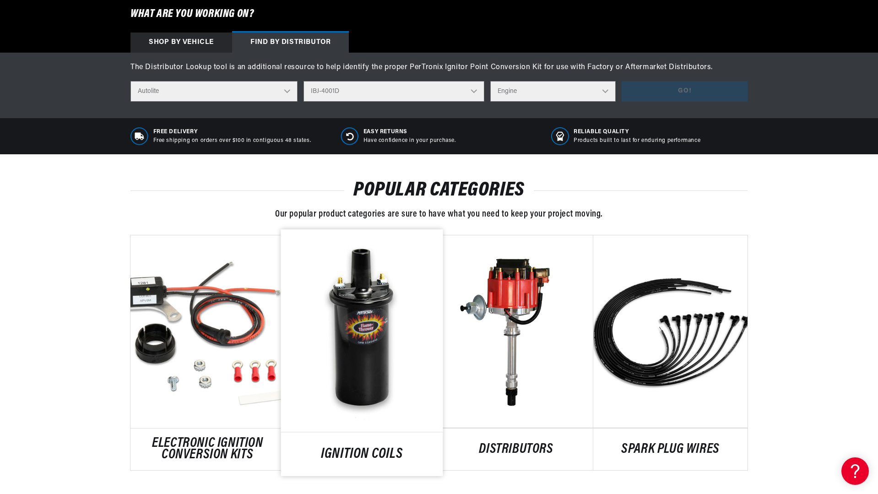
scroll to position [0, 572]
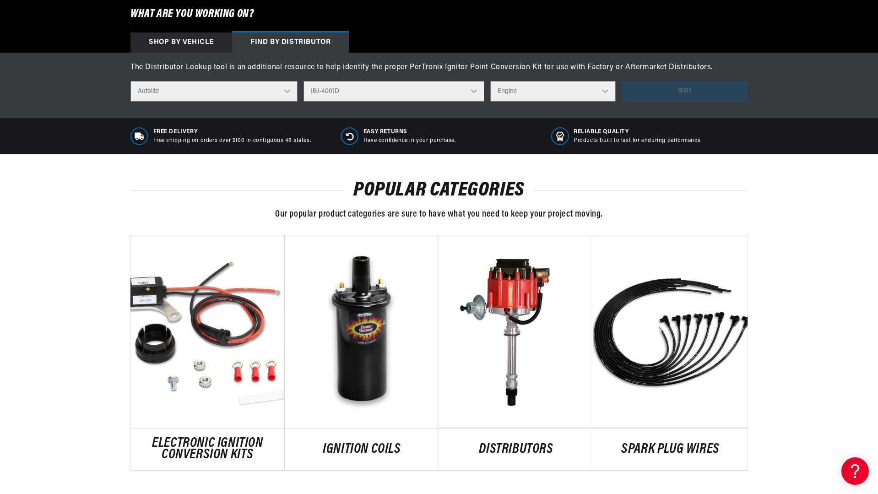
click at [556, 94] on select "Engine 8" at bounding box center [552, 91] width 125 height 21
select select "8"
click at [490, 81] on select "Engine 8" at bounding box center [552, 91] width 125 height 21
click at [648, 87] on button "Go!" at bounding box center [685, 91] width 126 height 21
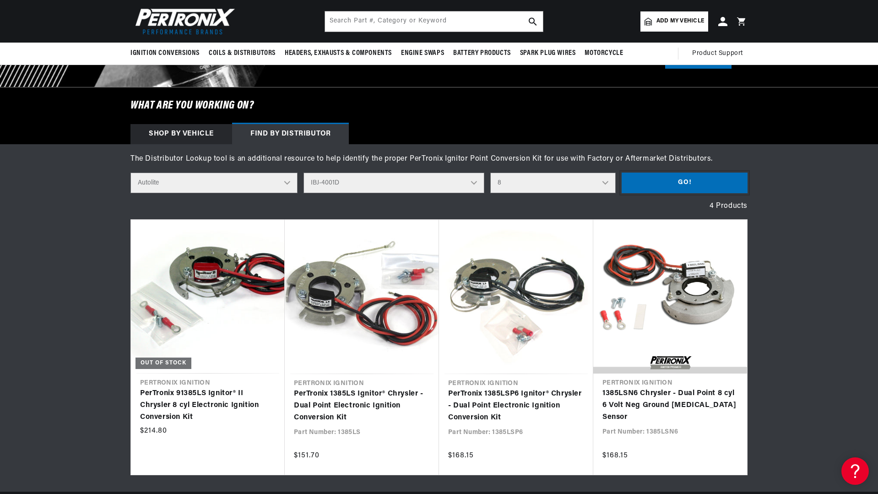
scroll to position [0, 46]
click at [467, 182] on select "Distributor Model IAD-4005 IAD-4007 IAD-4008A IAD-4016A IAD-4017A IAD-4019A IAD…" at bounding box center [394, 183] width 181 height 21
select select "IBJ-4303C"
click at [309, 173] on select "Distributor Model IAD-4005 IAD-4007 IAD-4008A IAD-4016A IAD-4017A IAD-4019A IAD…" at bounding box center [394, 183] width 181 height 21
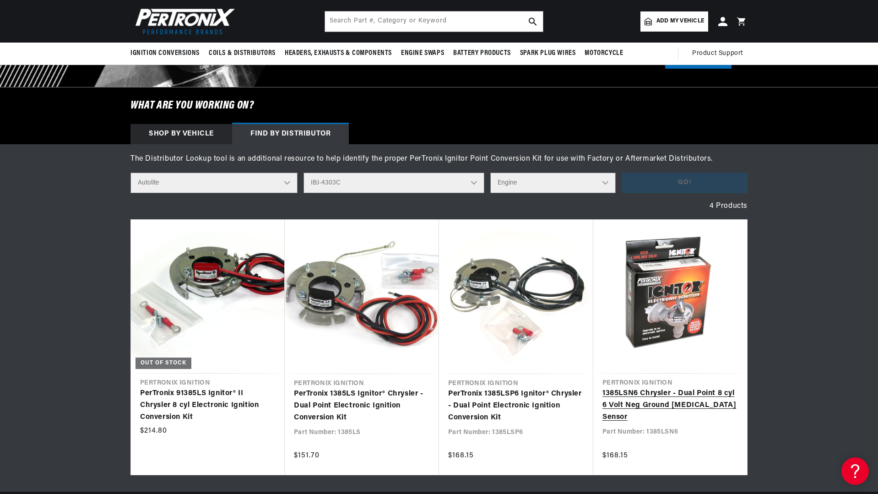
scroll to position [0, 572]
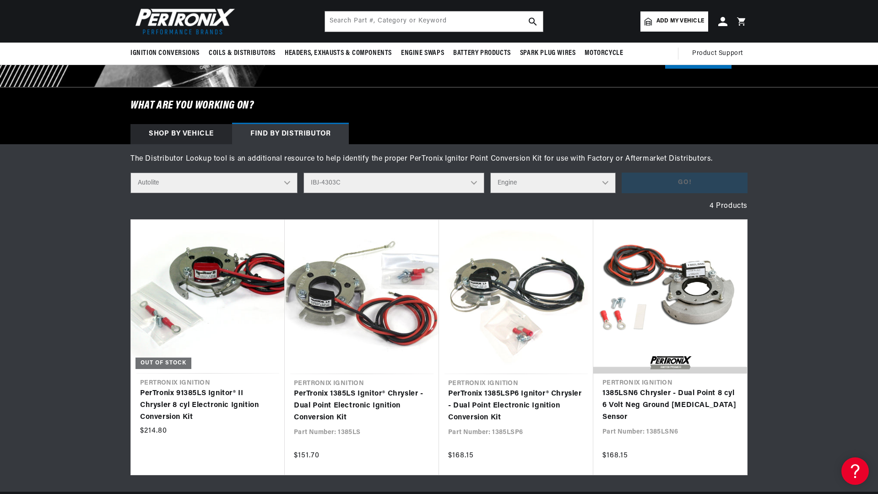
click at [600, 180] on select "Engine 8" at bounding box center [552, 183] width 125 height 21
select select "8"
click at [490, 173] on select "Engine 8" at bounding box center [552, 183] width 125 height 21
click at [658, 190] on button "Go!" at bounding box center [685, 183] width 126 height 21
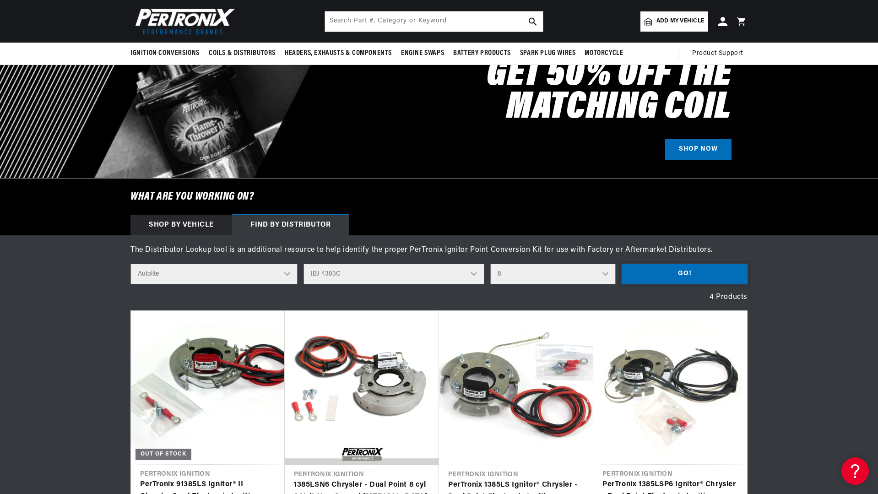
scroll to position [137, 0]
click at [472, 24] on input "text" at bounding box center [434, 21] width 218 height 20
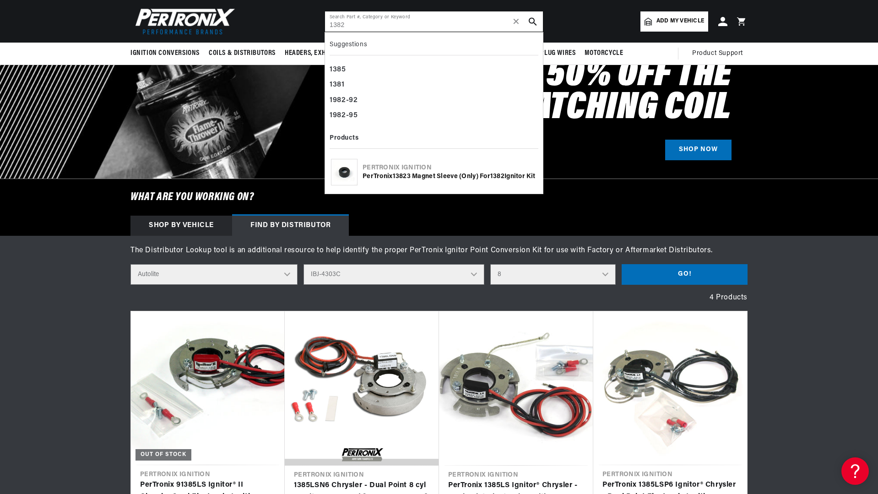
type input "1382"
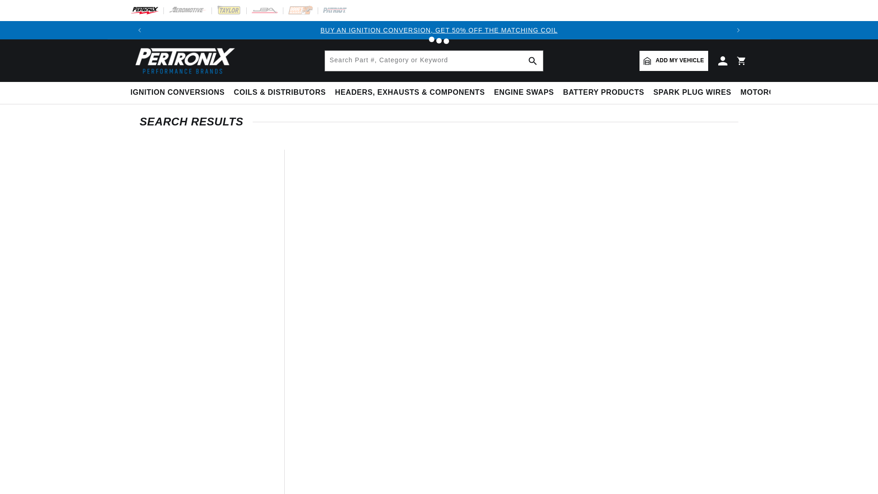
type input "1382"
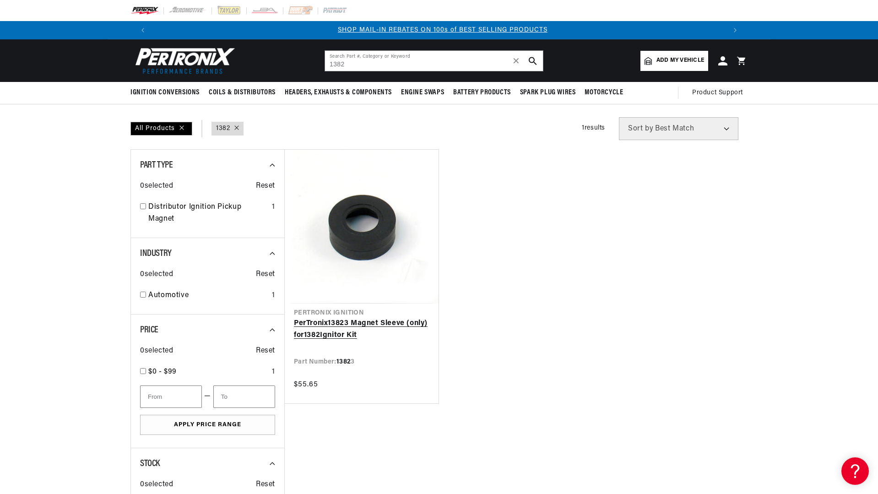
scroll to position [0, 572]
click at [369, 335] on link "PerTronix 1382 3 Magnet Sleeve (only) for 1382 Ignitor Kit" at bounding box center [362, 329] width 136 height 23
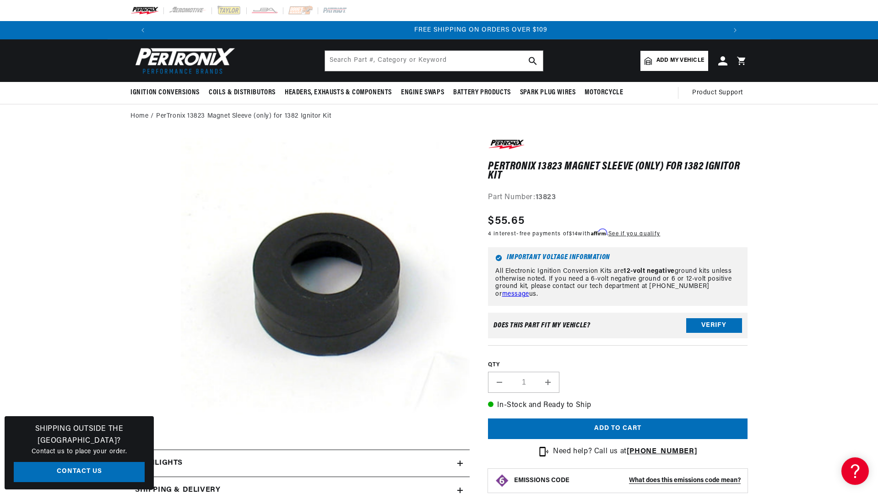
scroll to position [0, 1144]
drag, startPoint x: 684, startPoint y: 166, endPoint x: 742, endPoint y: 175, distance: 59.4
click at [742, 175] on h1 "PerTronix 13823 Magnet Sleeve (only) for 1382 Ignitor Kit" at bounding box center [618, 171] width 260 height 19
copy h1 "1382 Ignitor Kit"
click at [456, 63] on input "text" at bounding box center [434, 61] width 218 height 20
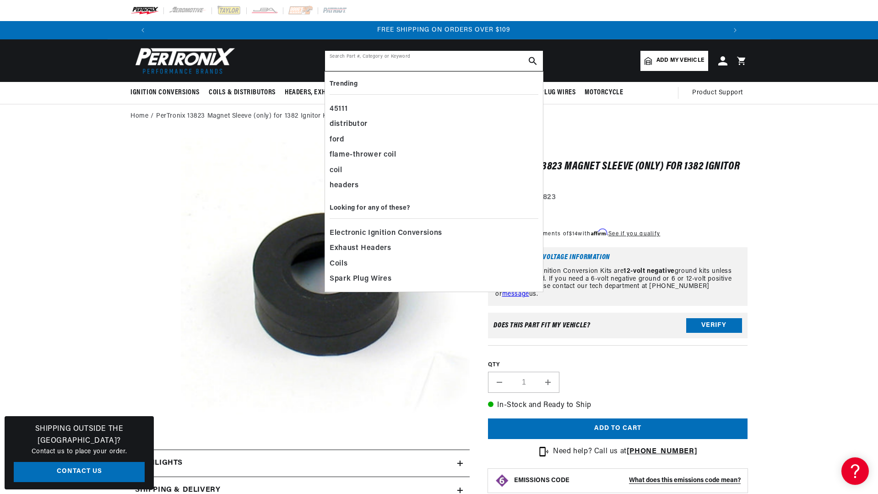
paste input "1382 Ignitor Kit"
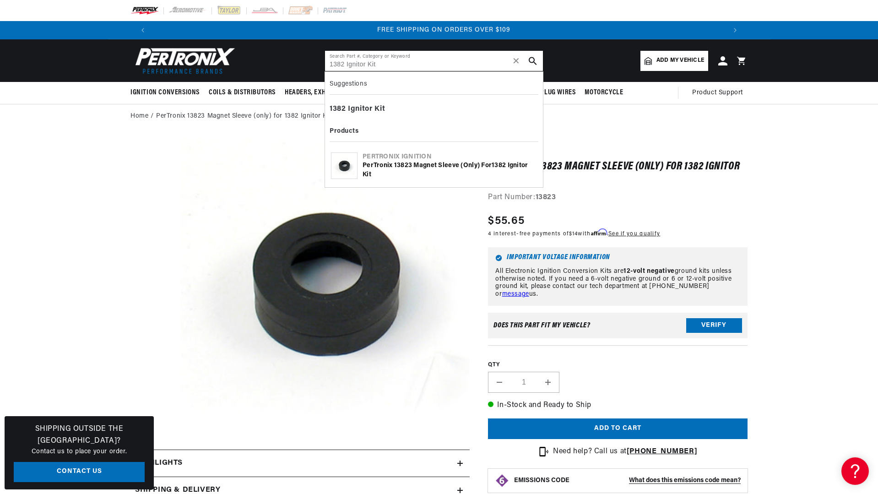
type input "1382 Ignitor Kit"
click at [531, 60] on icon "search button" at bounding box center [533, 61] width 8 height 8
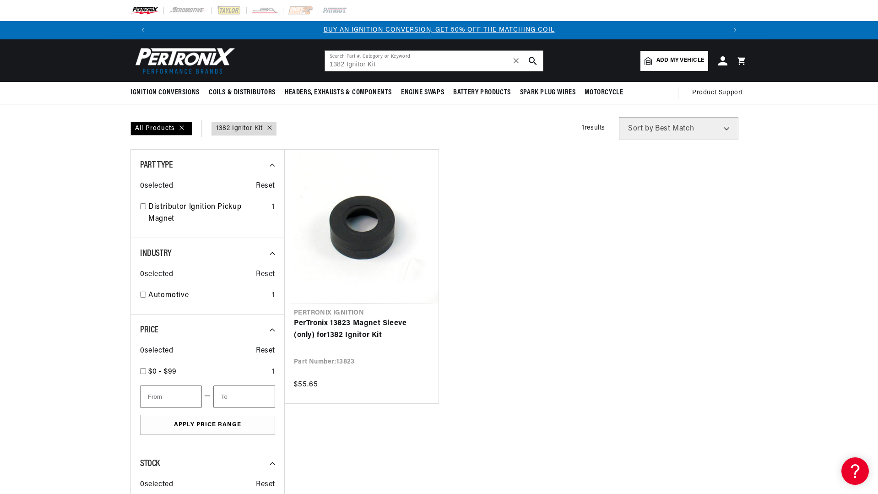
click at [607, 287] on ul "Pertronix Ignition PerTronix 13823 Magnet Sleeve (only) for 1382 Ignitor Kit Pa…" at bounding box center [515, 276] width 463 height 255
drag, startPoint x: 394, startPoint y: 60, endPoint x: 318, endPoint y: 54, distance: 76.2
click at [308, 53] on header "BETTER SEARCH RESULTS Add your vehicle's year, make, and model to find parts be…" at bounding box center [439, 60] width 663 height 43
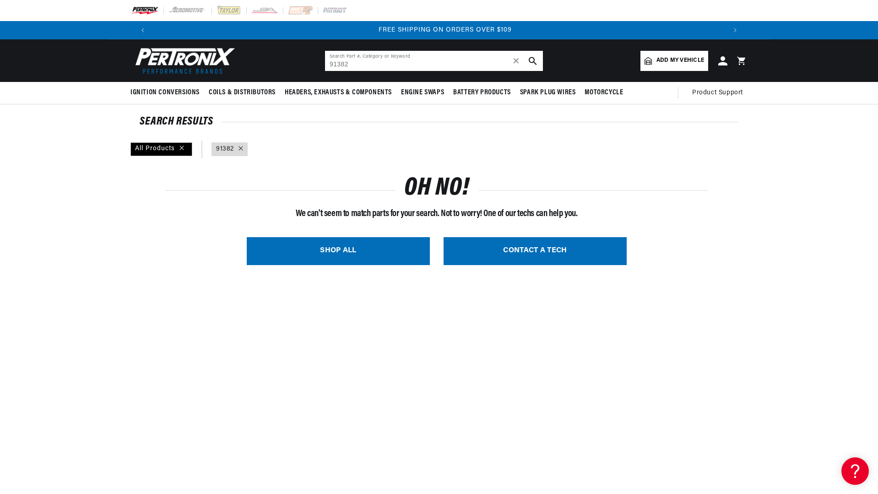
scroll to position [0, 1144]
drag, startPoint x: 392, startPoint y: 64, endPoint x: 309, endPoint y: 61, distance: 83.4
click at [309, 61] on header "BETTER SEARCH RESULTS Add your vehicle's year, make, and model to find parts be…" at bounding box center [439, 60] width 663 height 43
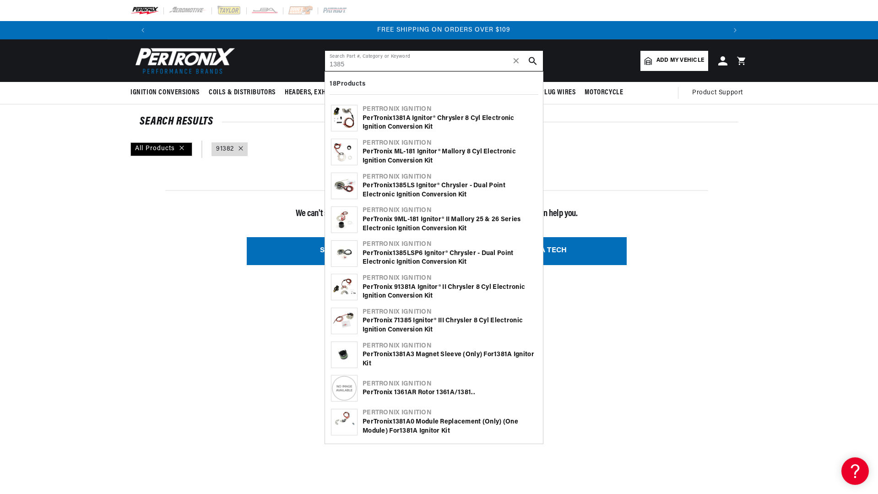
type input "1385"
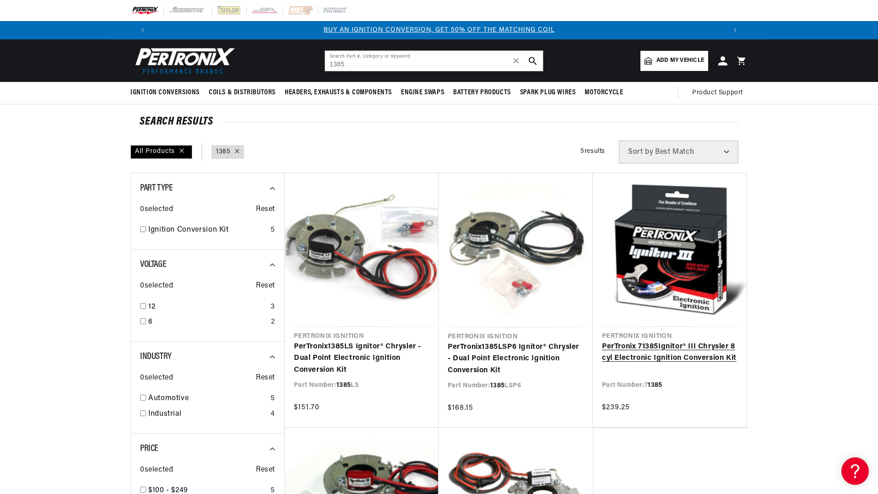
click at [693, 341] on link "PerTronix 7 1385 Ignitor® III Chrysler 8 cyl Electronic Ignition Conversion Kit" at bounding box center [670, 352] width 136 height 23
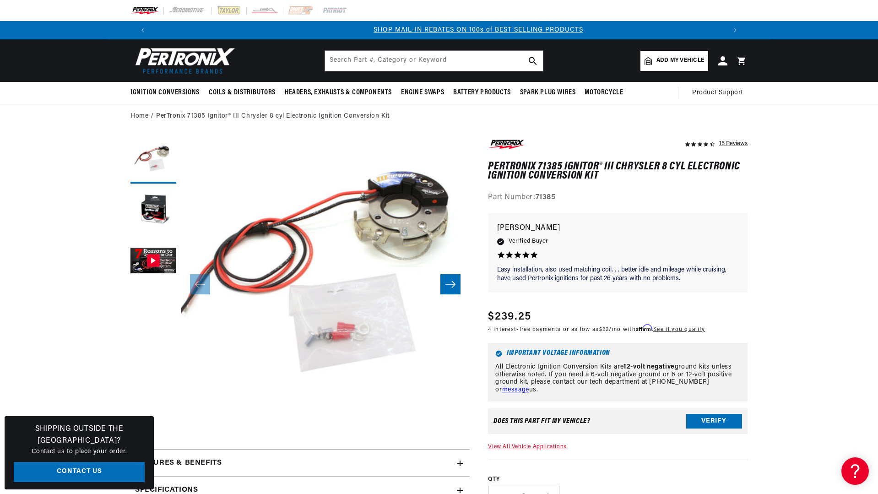
scroll to position [0, 572]
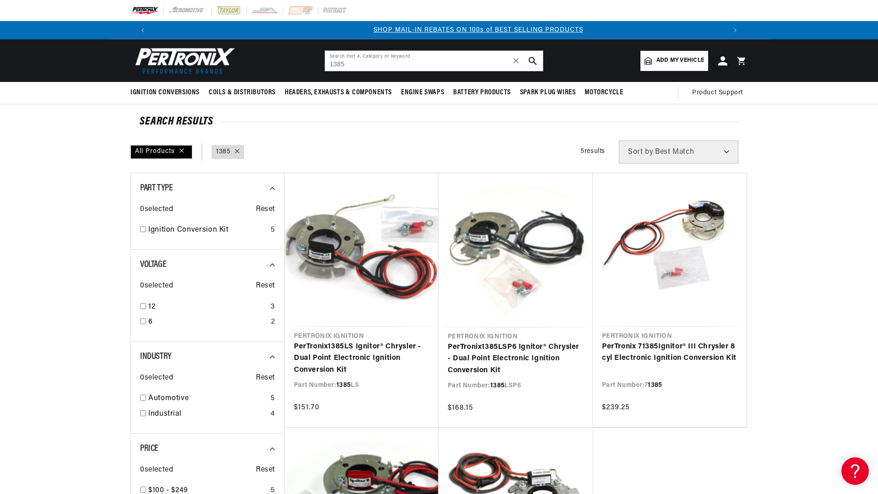
scroll to position [0, 572]
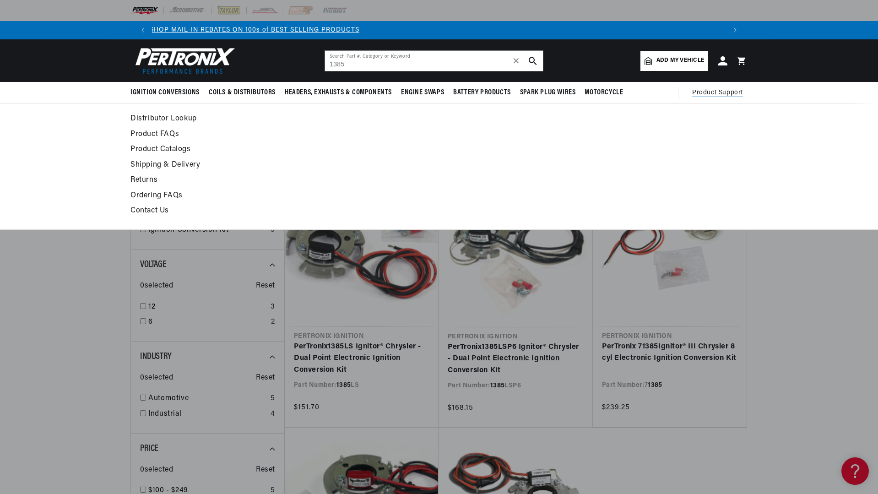
click at [714, 91] on span "Product Support" at bounding box center [717, 93] width 51 height 10
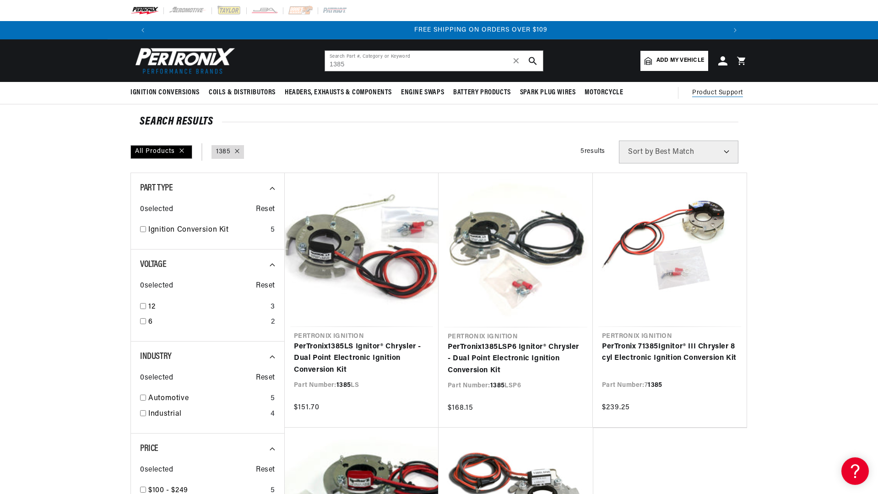
scroll to position [0, 1144]
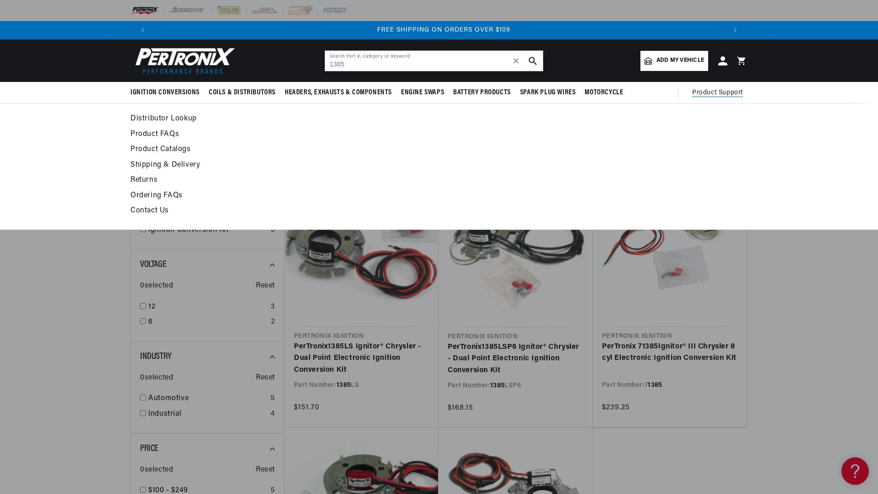
click at [714, 92] on span "Product Support" at bounding box center [717, 93] width 51 height 10
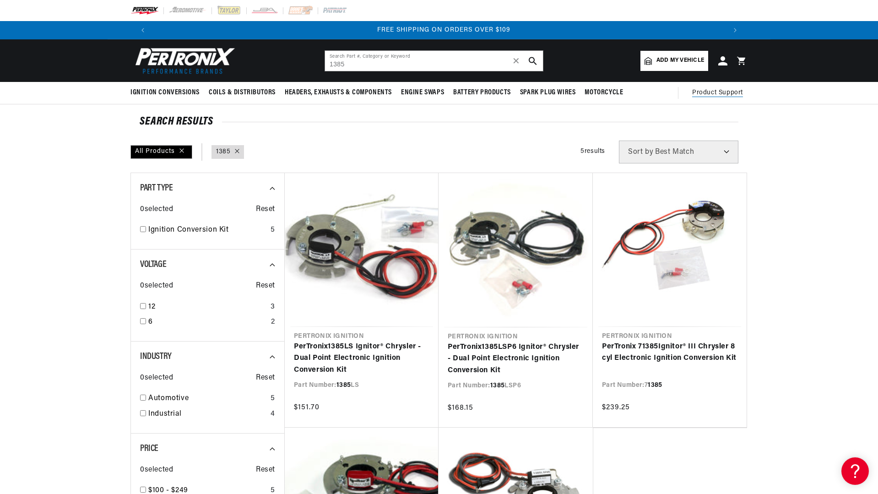
click at [714, 92] on span "Product Support" at bounding box center [717, 93] width 51 height 10
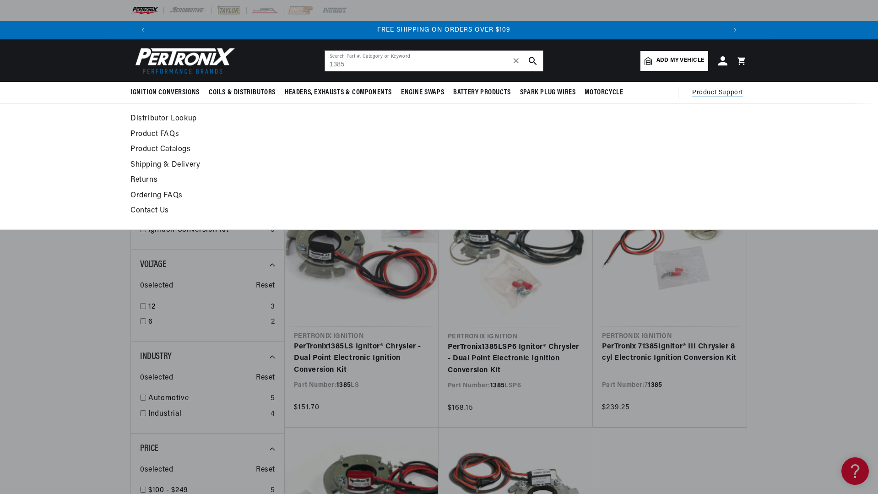
click at [711, 88] on span "Product Support" at bounding box center [717, 93] width 51 height 10
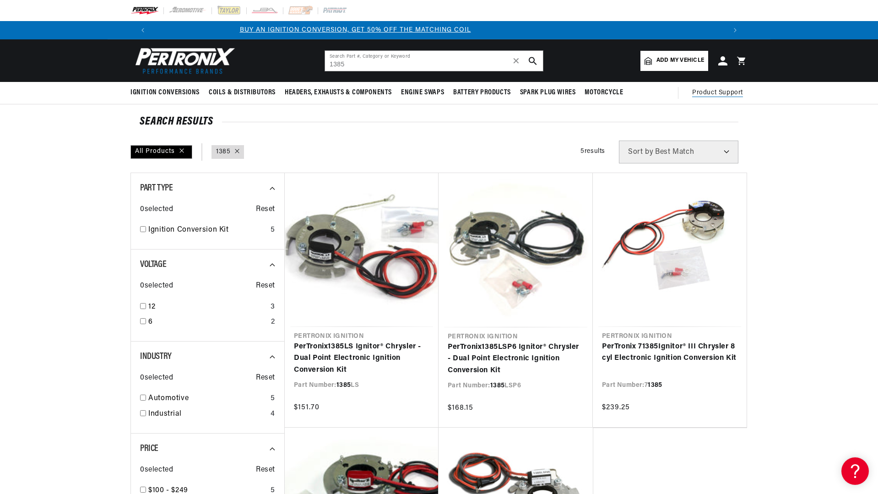
scroll to position [0, 0]
click at [783, 160] on section "SEARCH RESULTS All Products query : 1385 Filters 5 results Show Universal Parts…" at bounding box center [439, 409] width 878 height 610
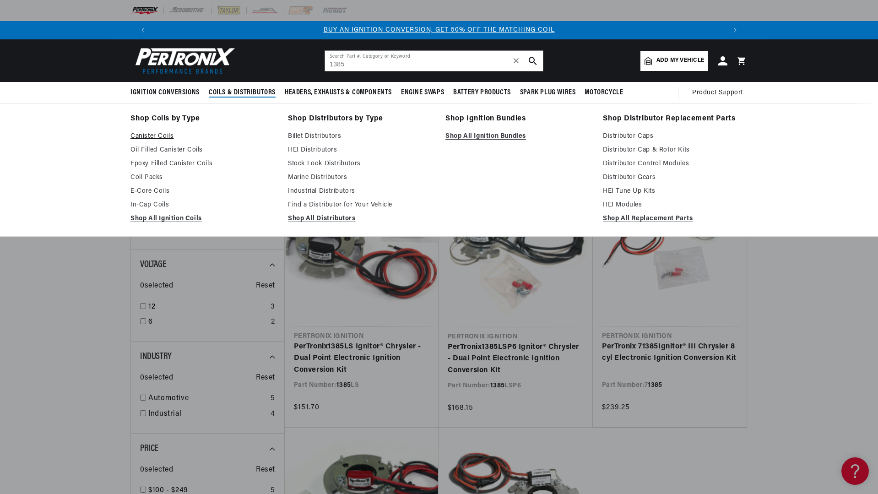
click at [164, 135] on link "Canister Coils" at bounding box center [203, 136] width 145 height 11
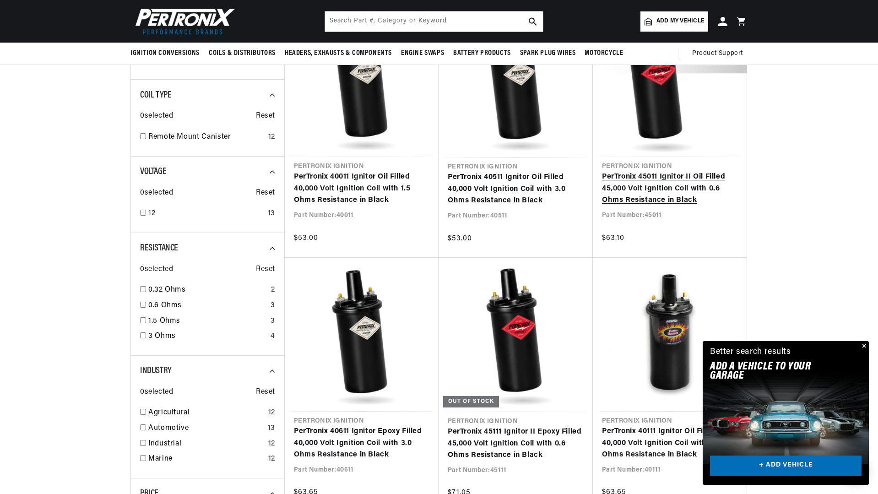
scroll to position [0, 572]
click at [670, 192] on link "PerTronix 45011 Ignitor II Oil Filled 45,000 Volt Ignition Coil with 0.6 Ohms R…" at bounding box center [670, 188] width 136 height 35
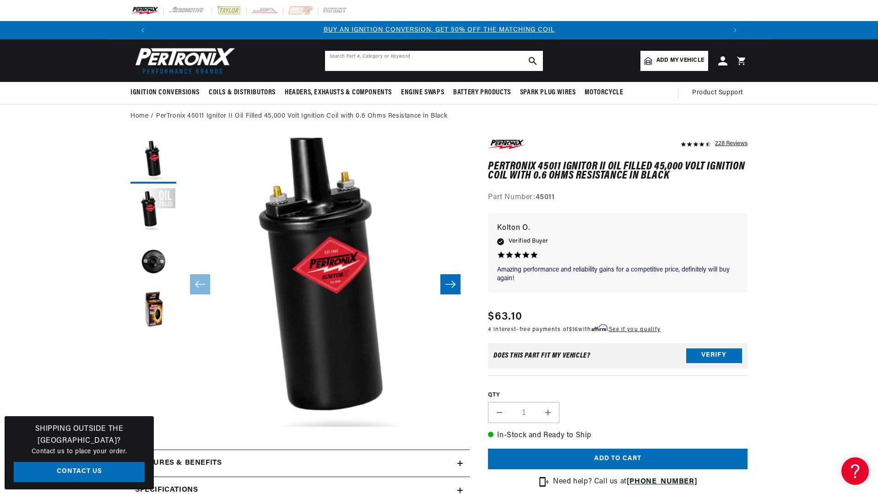
click at [382, 54] on input "text" at bounding box center [434, 61] width 218 height 20
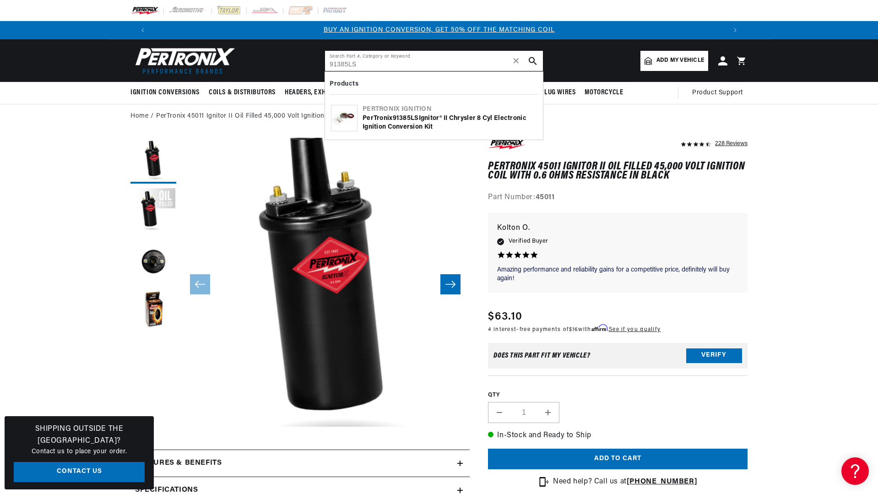
type input "91385LS"
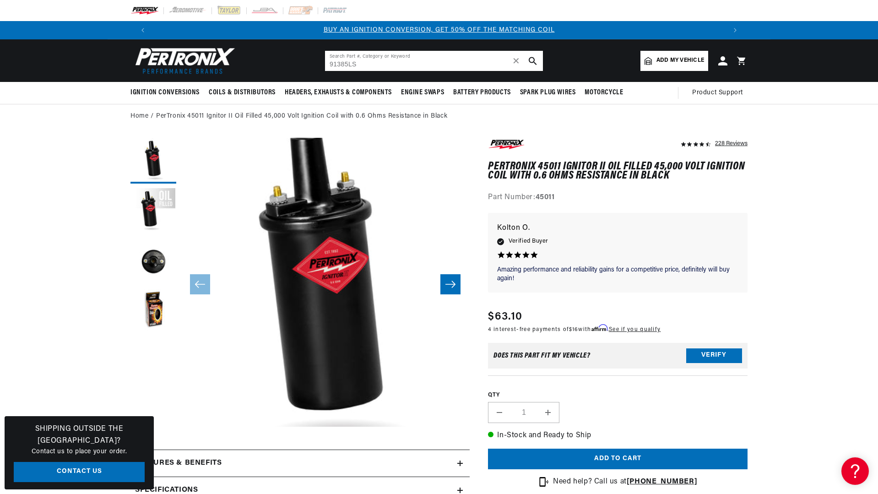
scroll to position [0, 46]
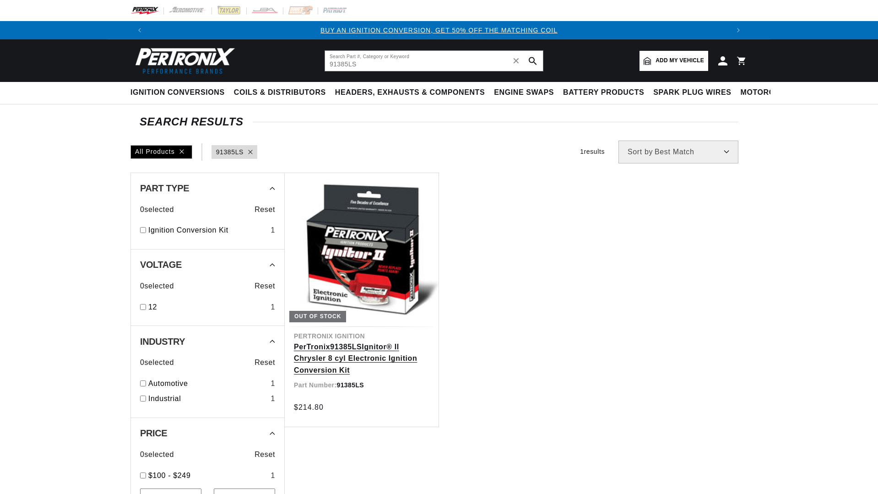
click at [350, 341] on link "PerTronix 91385LS Ignitor® II Chrysler 8 cyl Electronic Ignition Conversion Kit" at bounding box center [362, 358] width 136 height 35
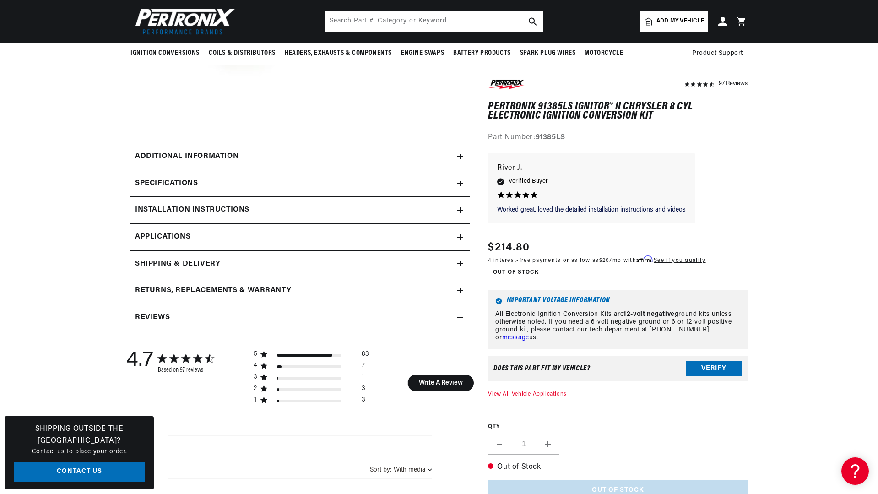
scroll to position [229, 0]
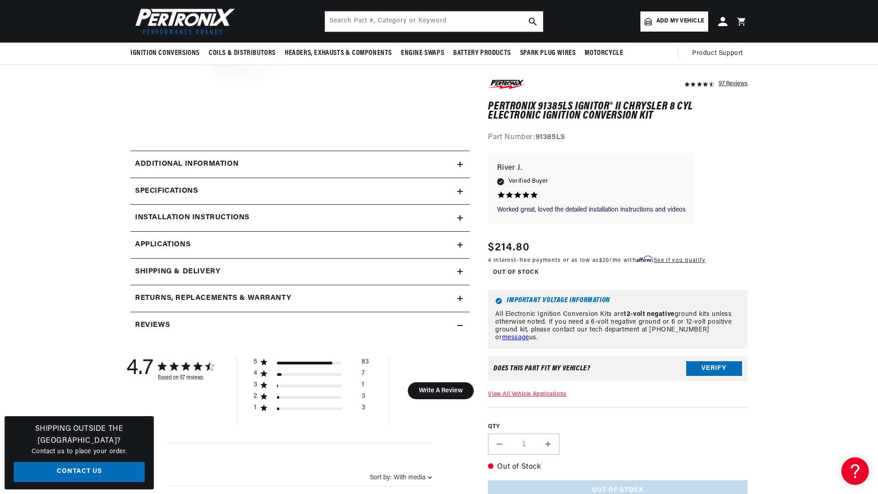
click at [459, 217] on icon at bounding box center [459, 217] width 5 height 5
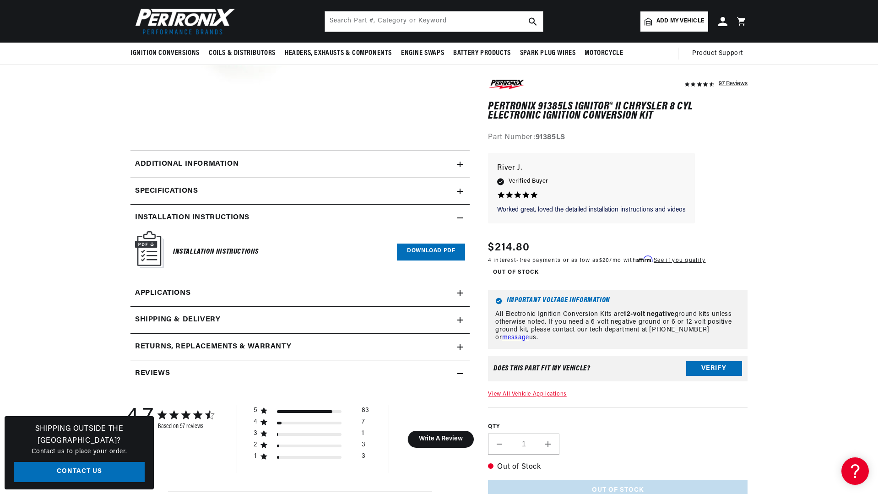
click at [433, 253] on link "Download PDF" at bounding box center [431, 252] width 68 height 17
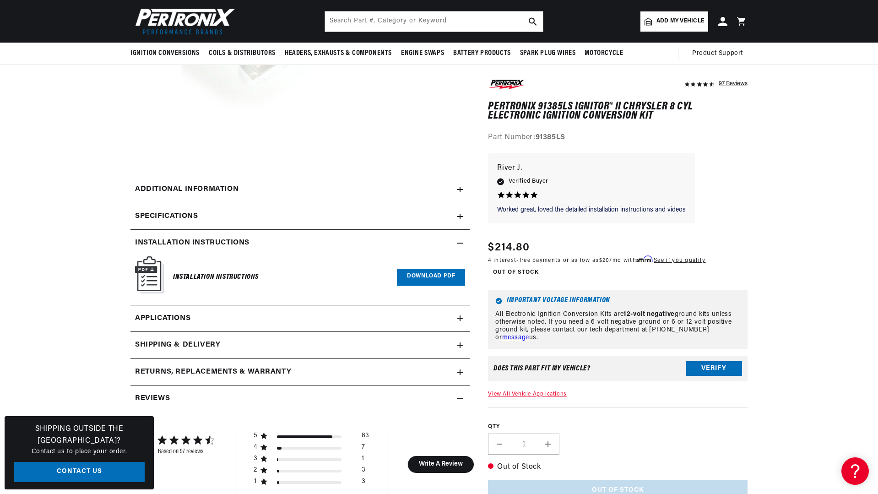
scroll to position [183, 0]
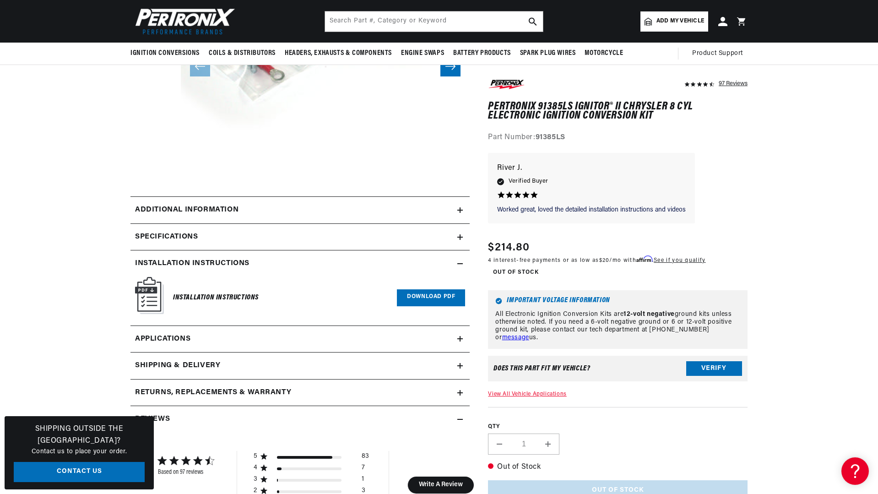
click at [458, 210] on icon at bounding box center [459, 210] width 5 height 0
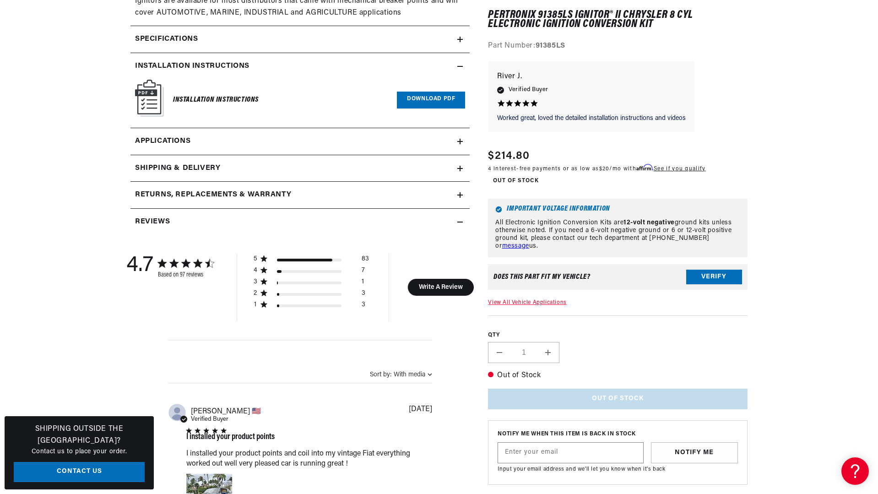
scroll to position [0, 1144]
click at [459, 140] on icon at bounding box center [459, 141] width 5 height 5
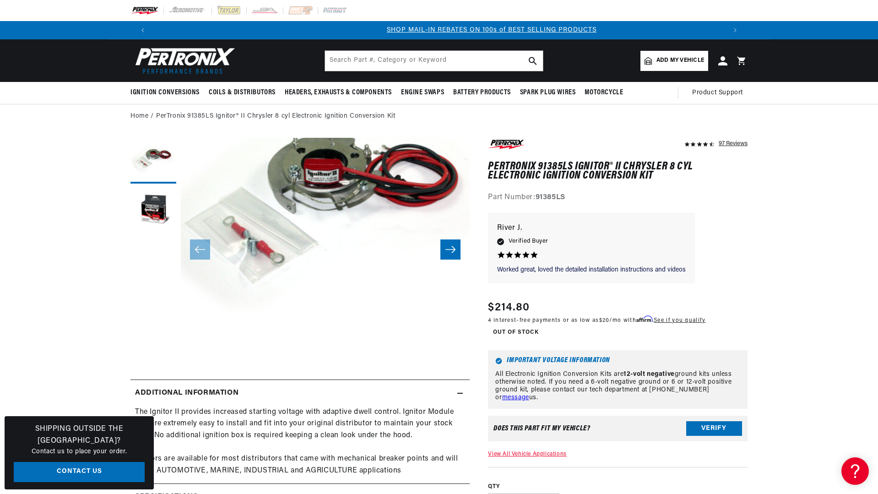
scroll to position [0, 572]
click at [465, 59] on input "text" at bounding box center [434, 61] width 218 height 20
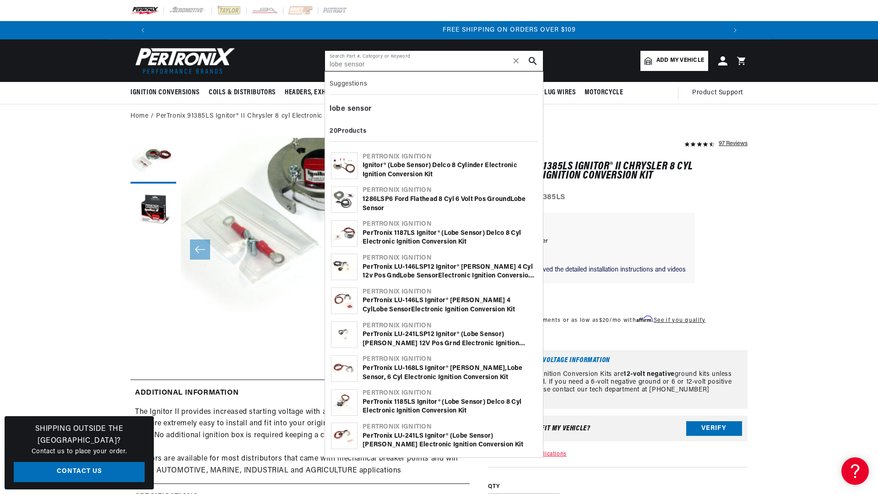
scroll to position [0, 1144]
type input "lobe sensor"
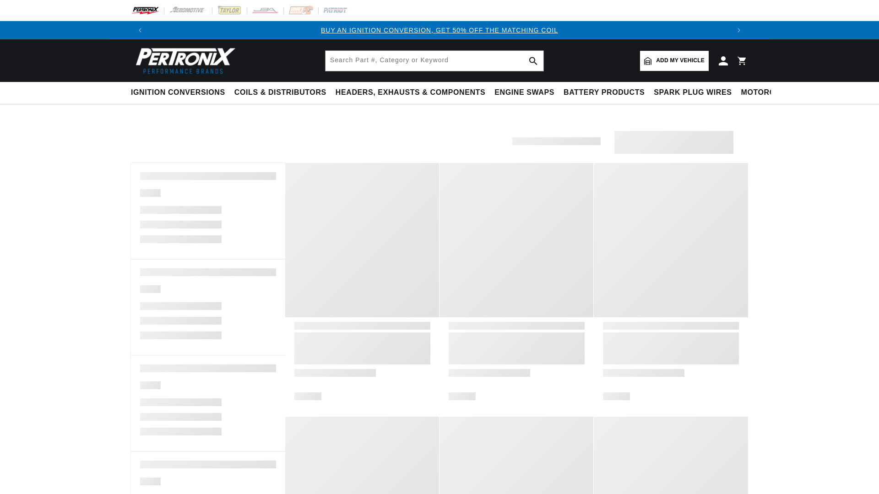
type input "lobe sensor"
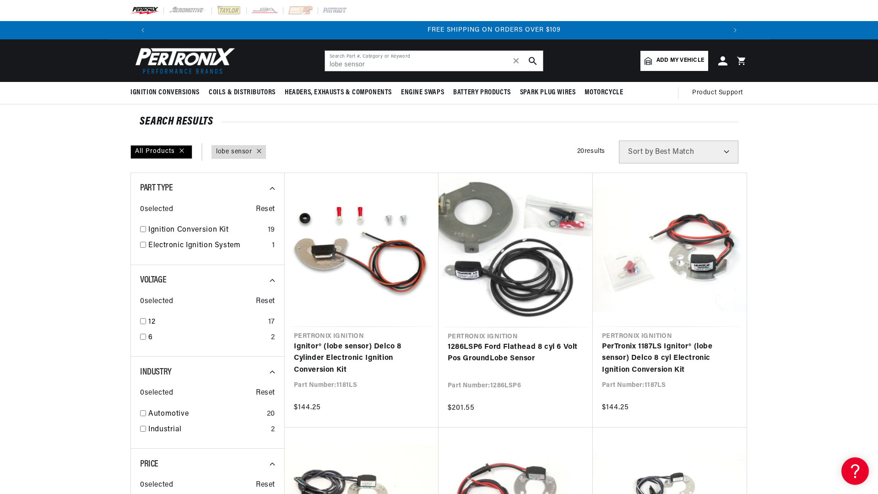
scroll to position [0, 1144]
